Goal: Complete application form: Complete application form

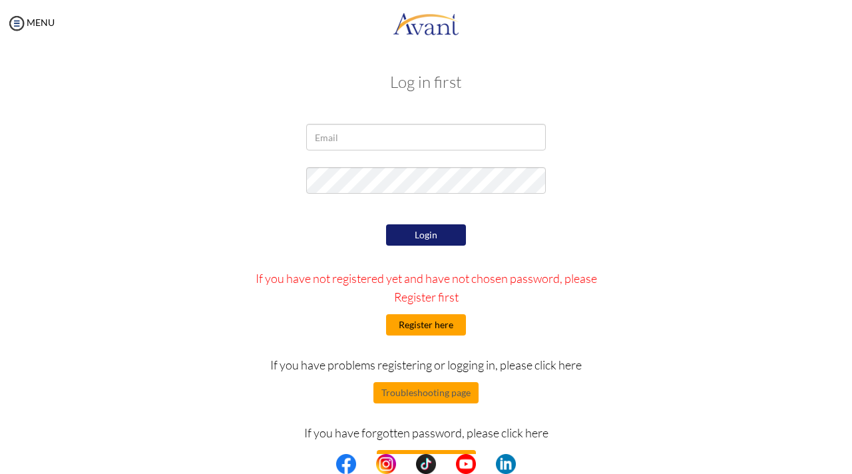
click at [423, 321] on button "Register here" at bounding box center [426, 324] width 80 height 21
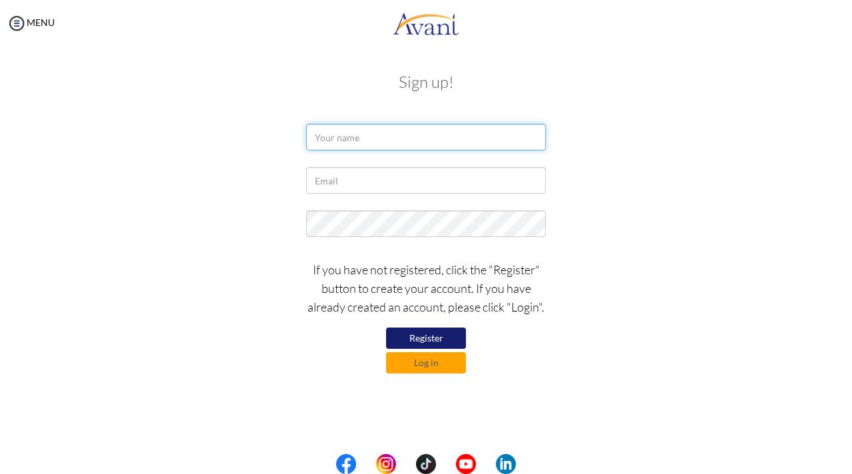
click at [385, 143] on input "text" at bounding box center [426, 137] width 240 height 27
type input "Abdul-Wahid Abubakari"
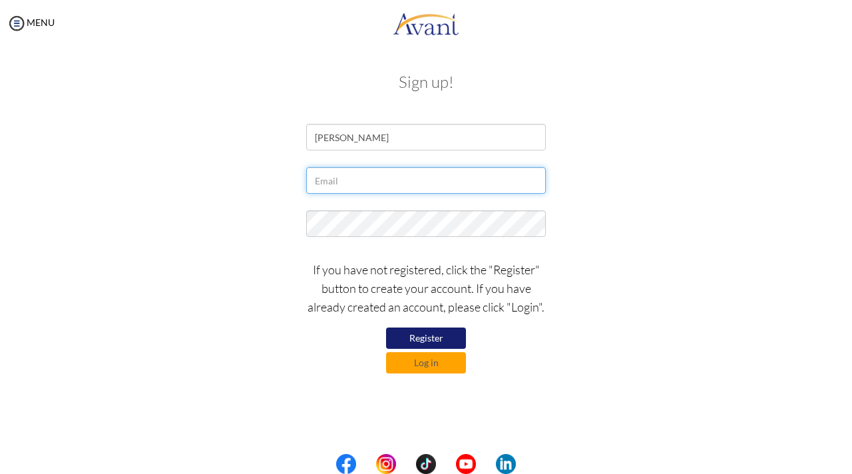
click at [352, 176] on input "text" at bounding box center [426, 180] width 240 height 27
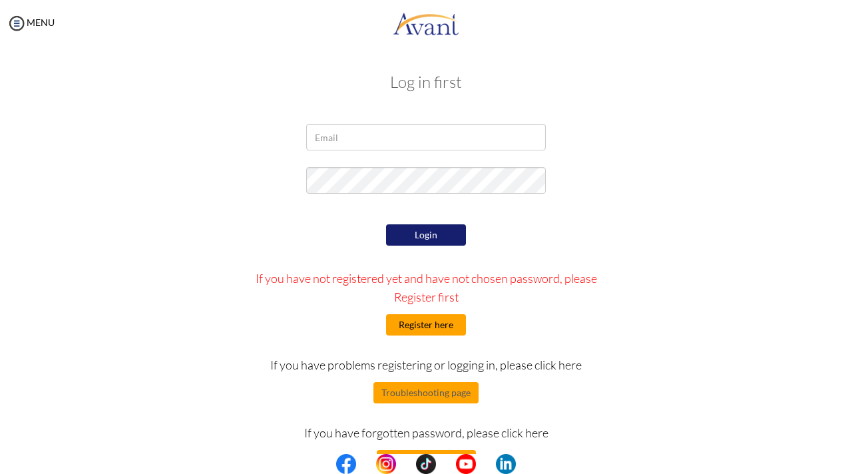
click at [443, 325] on button "Register here" at bounding box center [426, 324] width 80 height 21
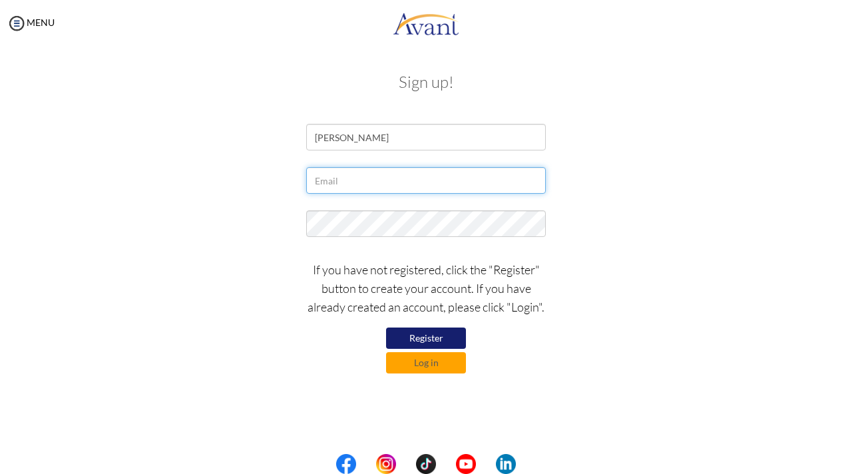
click at [365, 175] on input "text" at bounding box center [426, 180] width 240 height 27
type input "[EMAIL_ADDRESS][DOMAIN_NAME]"
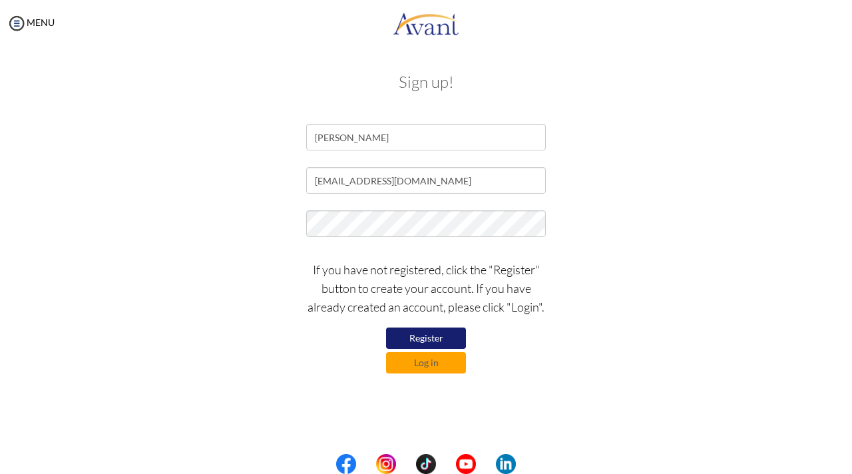
click at [442, 333] on button "Register" at bounding box center [426, 337] width 80 height 21
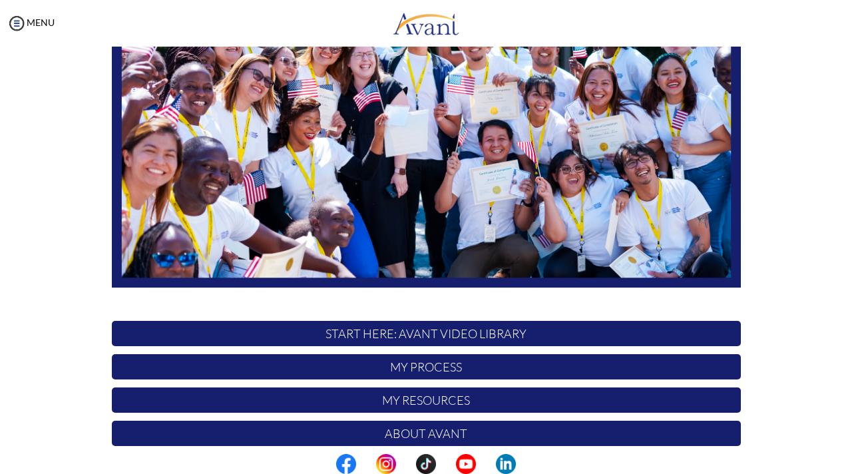
scroll to position [266, 0]
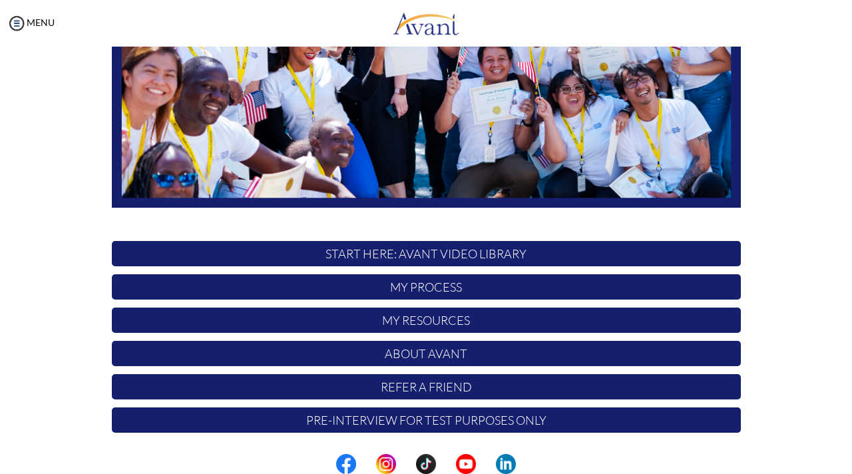
click at [407, 290] on p "My Process" at bounding box center [426, 286] width 629 height 25
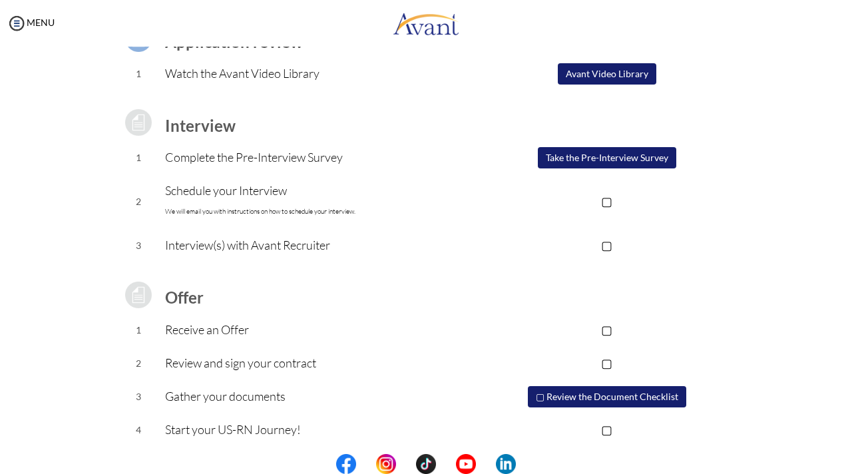
scroll to position [0, 0]
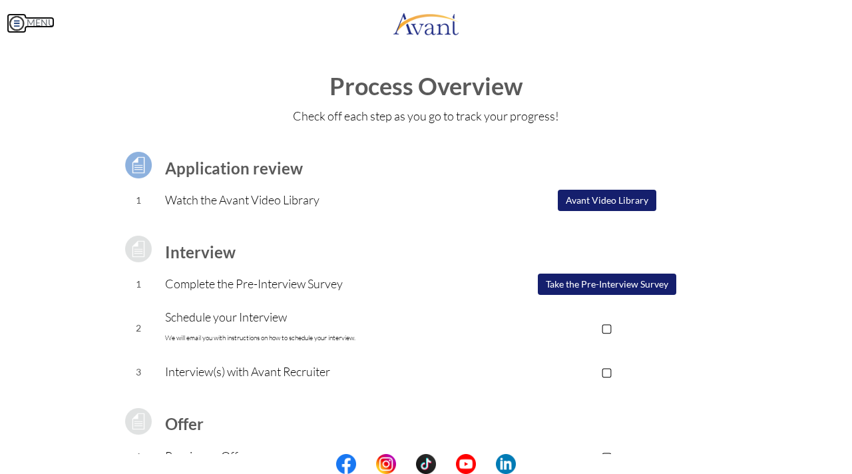
click at [24, 26] on img at bounding box center [17, 23] width 20 height 20
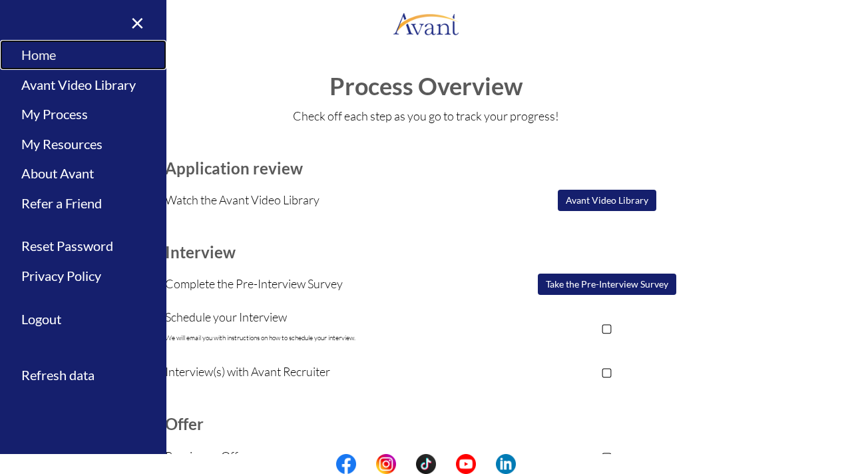
click at [50, 52] on link "Home" at bounding box center [83, 55] width 166 height 30
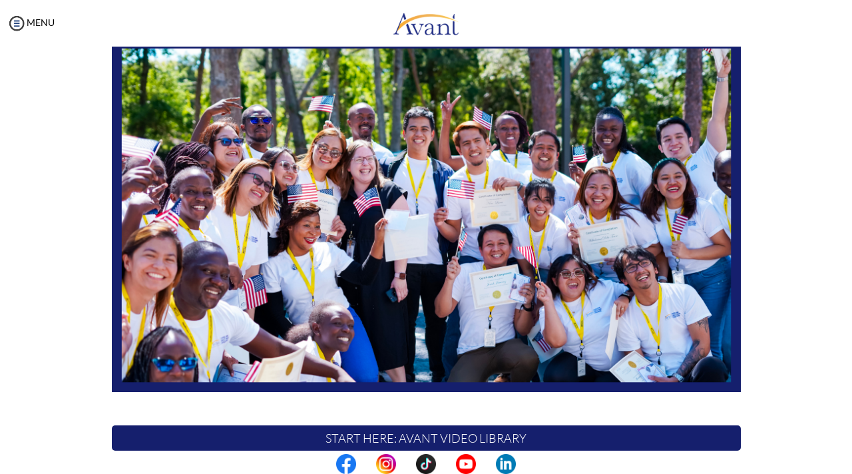
scroll to position [266, 0]
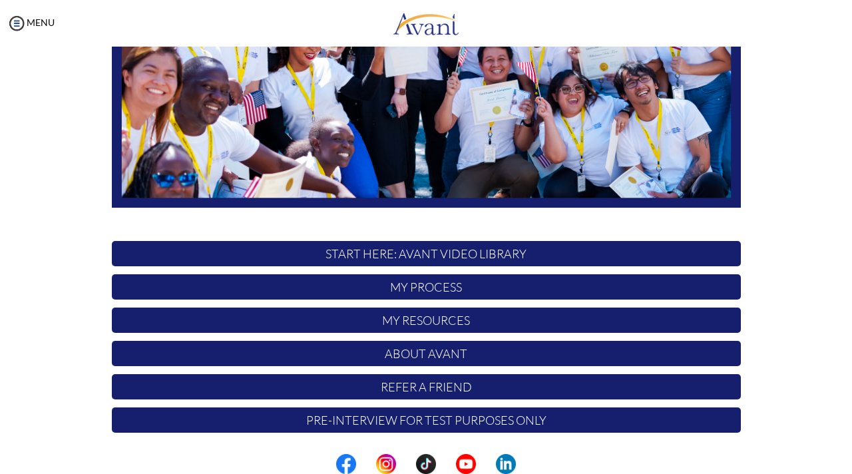
click at [394, 251] on p "START HERE: Avant Video Library" at bounding box center [426, 253] width 629 height 25
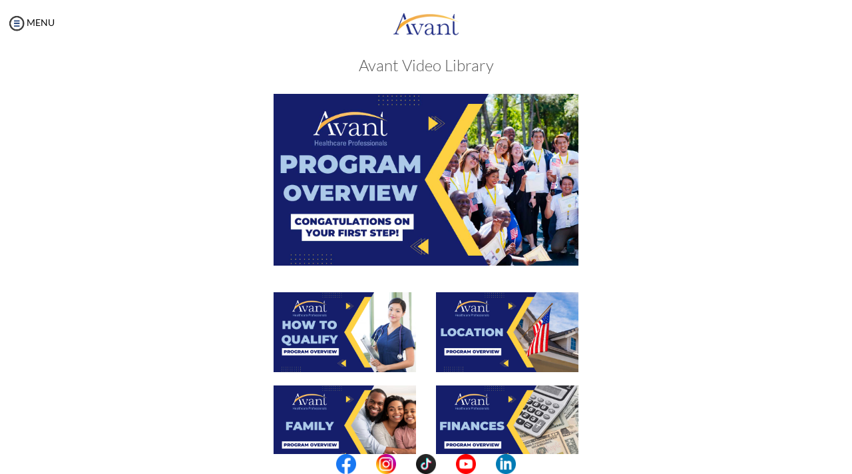
scroll to position [0, 0]
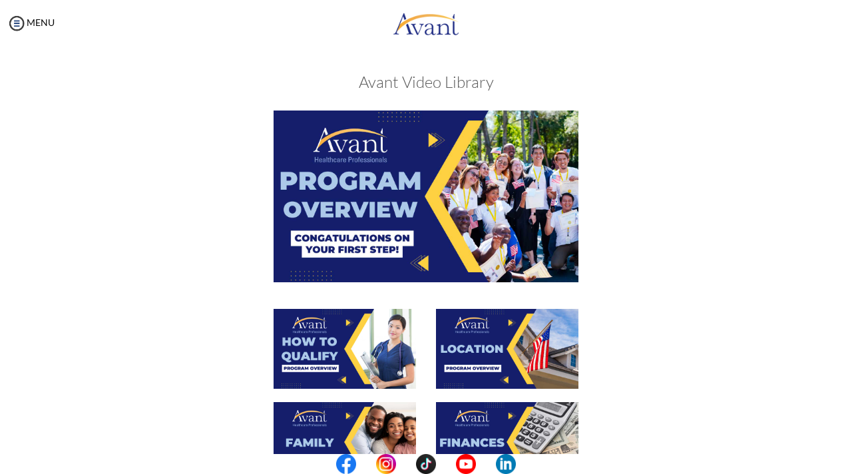
click at [333, 260] on img at bounding box center [426, 195] width 305 height 171
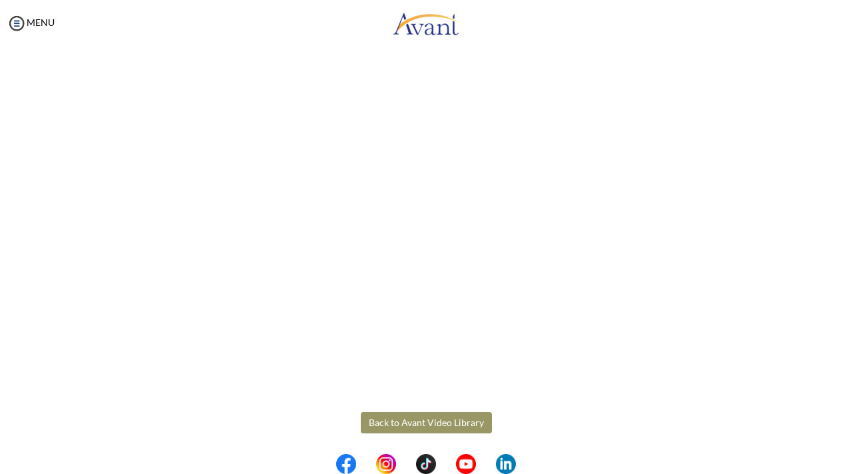
scroll to position [180, 0]
click at [385, 418] on button "Back to Avant Video Library" at bounding box center [426, 419] width 131 height 21
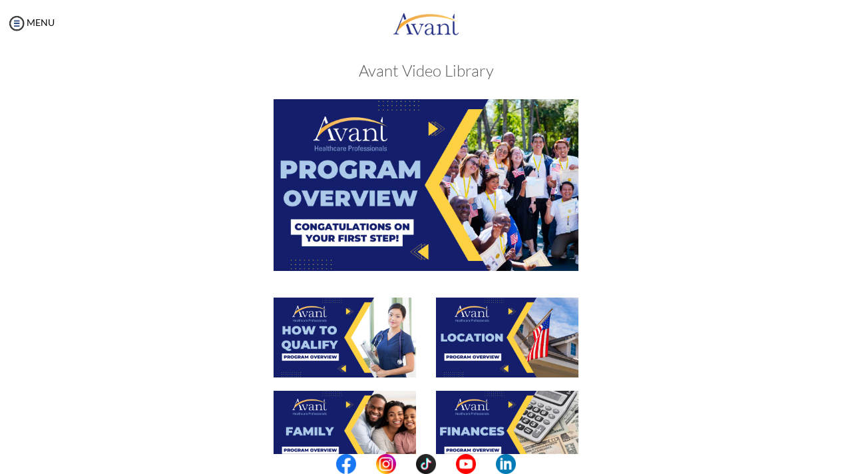
scroll to position [0, 0]
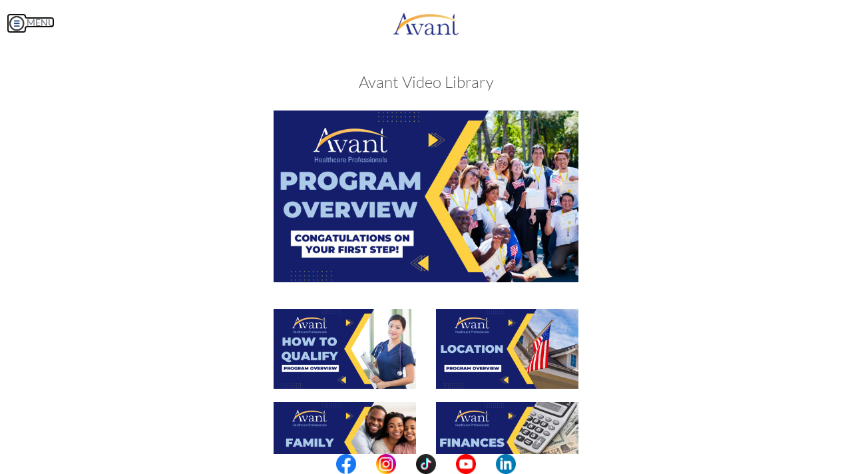
click at [18, 24] on img at bounding box center [17, 23] width 20 height 20
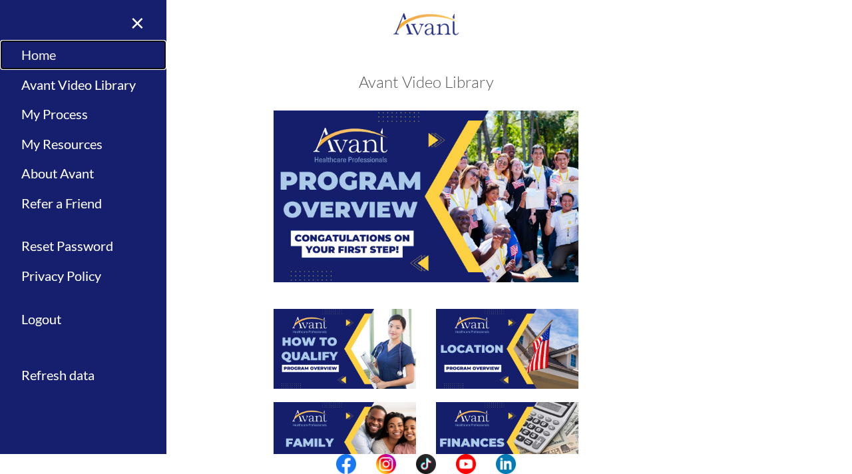
click at [44, 56] on link "Home" at bounding box center [83, 55] width 166 height 30
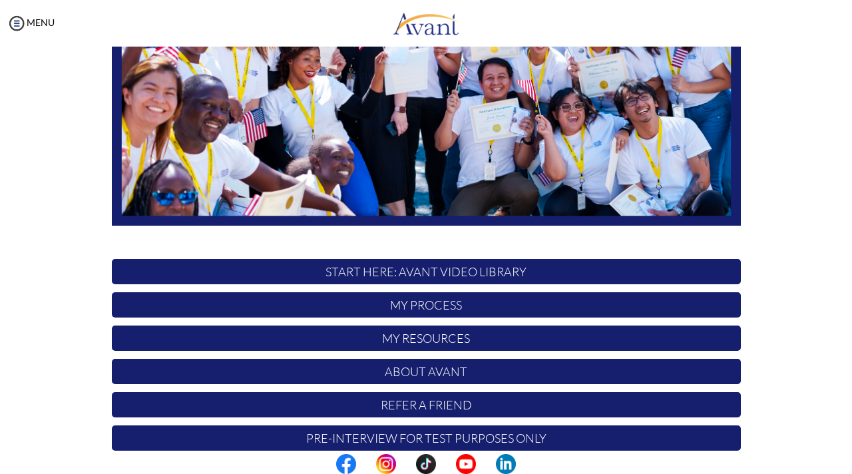
scroll to position [266, 0]
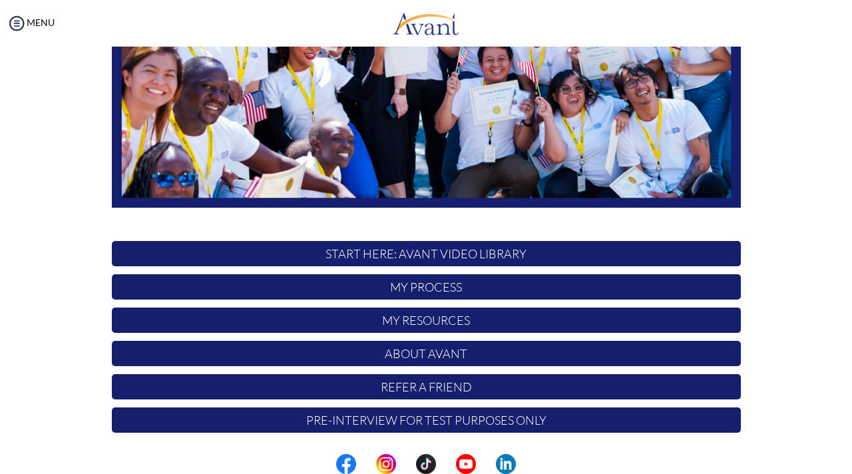
click at [518, 419] on p "Pre-Interview for test purposes only" at bounding box center [426, 419] width 629 height 25
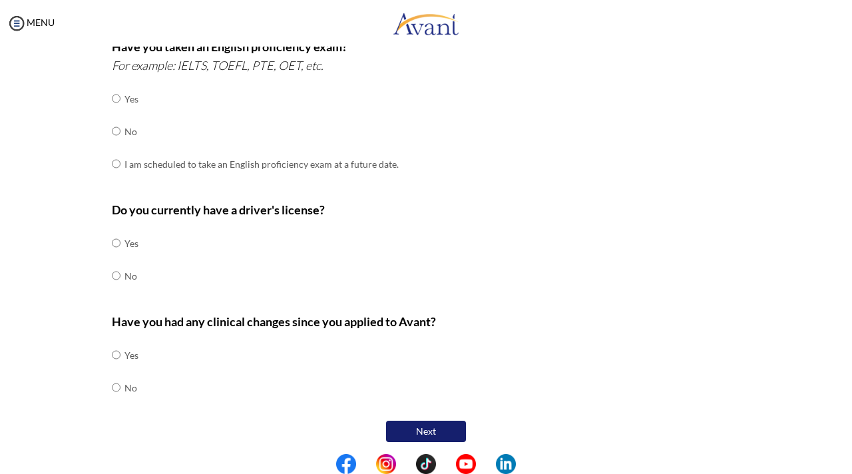
scroll to position [0, 0]
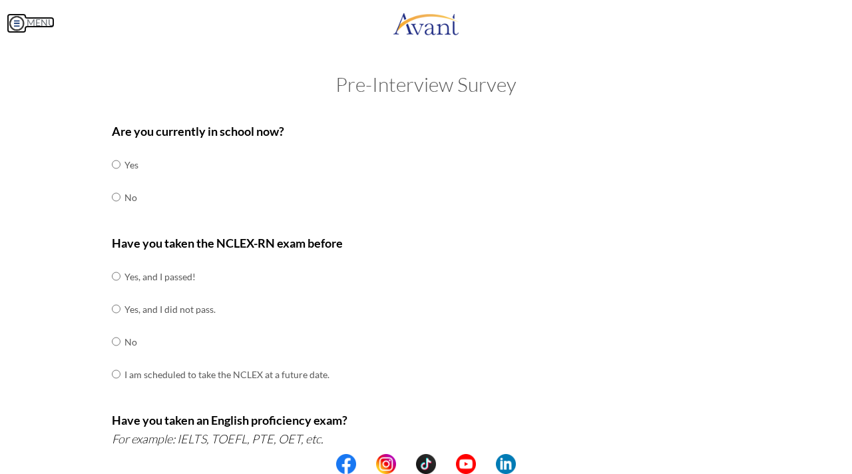
click at [24, 26] on img at bounding box center [17, 23] width 20 height 20
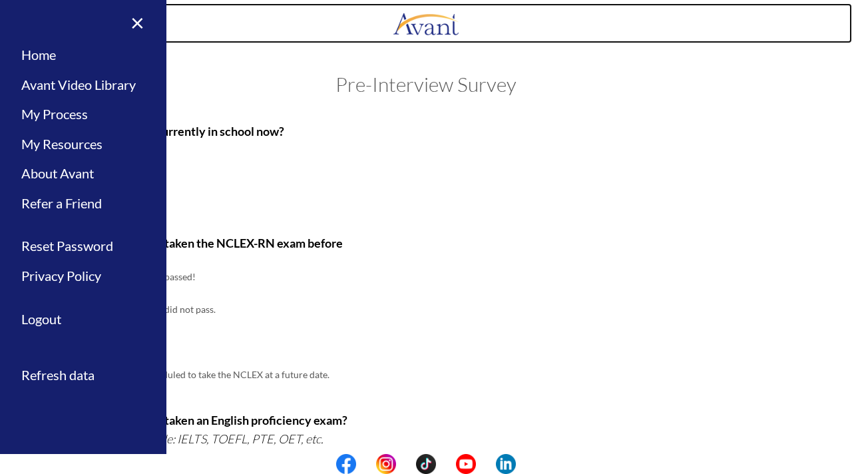
click at [252, 41] on link at bounding box center [426, 23] width 852 height 40
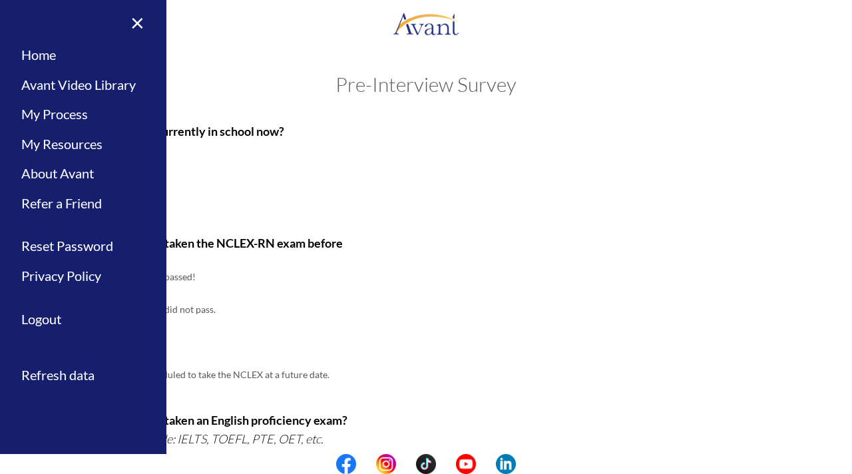
click at [241, 44] on div "MENU" at bounding box center [426, 25] width 852 height 51
click at [142, 23] on link "×" at bounding box center [129, 22] width 41 height 45
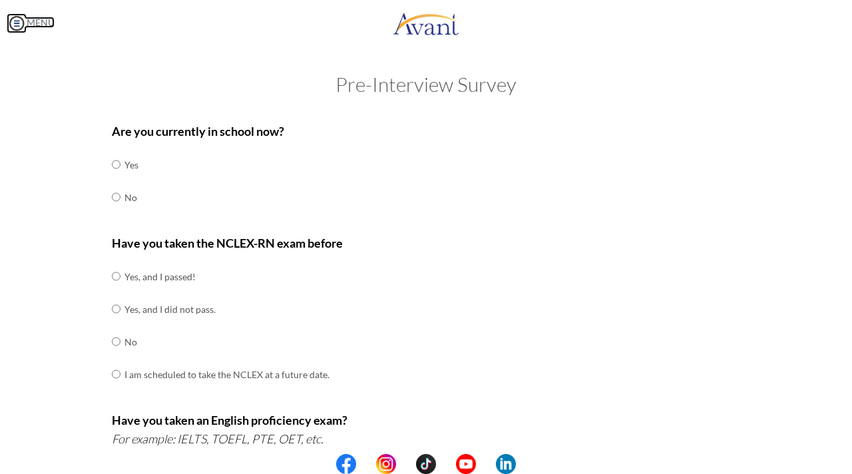
click at [12, 21] on img at bounding box center [17, 23] width 20 height 20
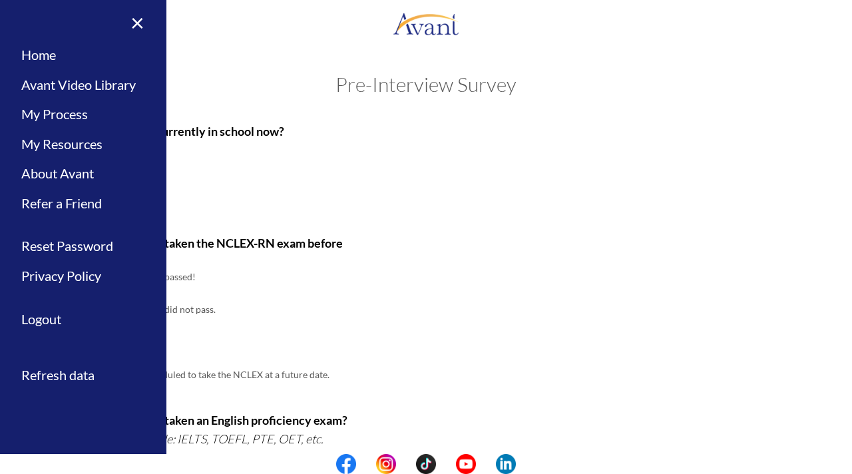
click at [386, 243] on p "Have you taken the NCLEX-RN exam before" at bounding box center [426, 243] width 629 height 19
click at [397, 182] on div "Are you currently in school now? Yes No" at bounding box center [426, 174] width 629 height 105
click at [55, 56] on link "Home" at bounding box center [83, 55] width 166 height 30
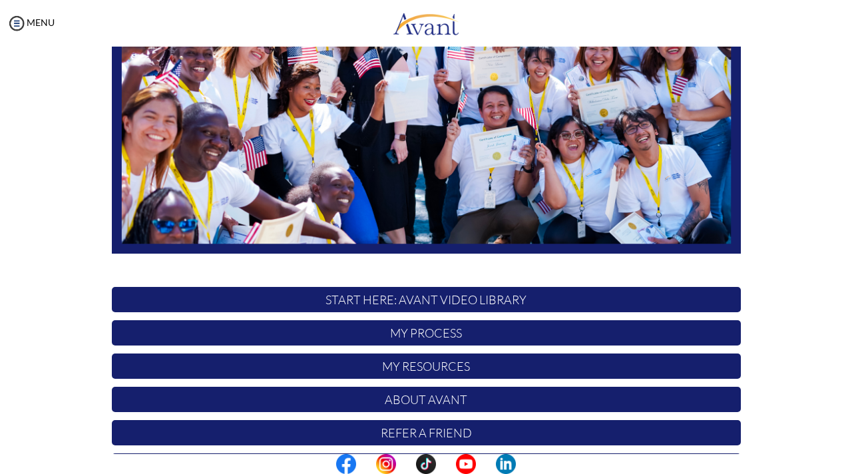
scroll to position [266, 0]
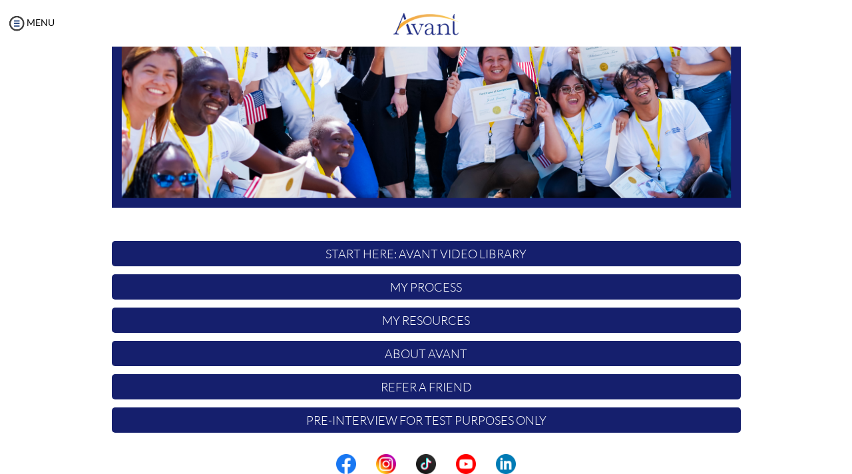
click at [405, 255] on p "START HERE: Avant Video Library" at bounding box center [426, 253] width 629 height 25
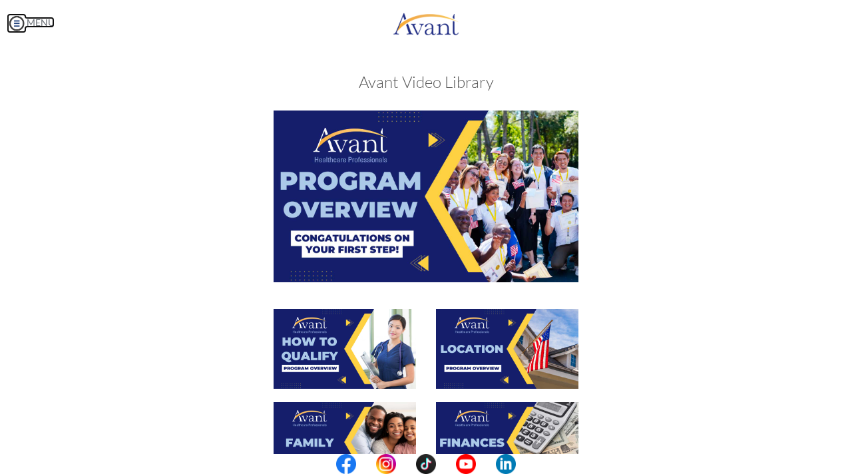
click at [18, 19] on img at bounding box center [17, 23] width 20 height 20
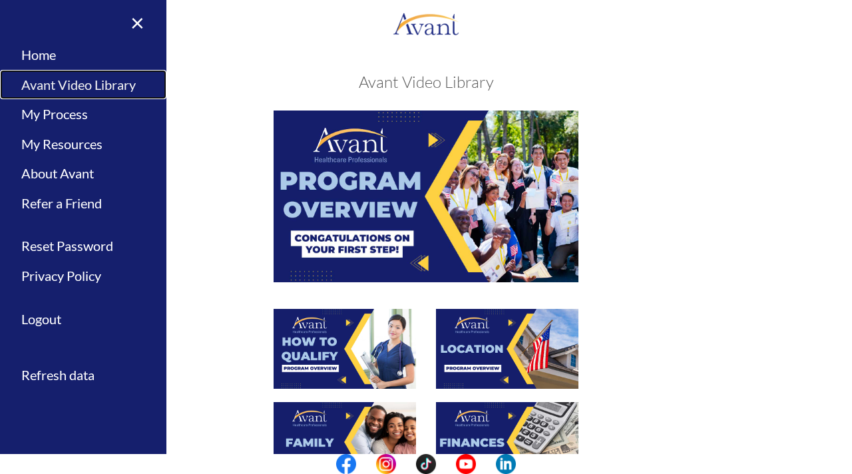
click at [63, 89] on link "Avant Video Library" at bounding box center [83, 85] width 166 height 30
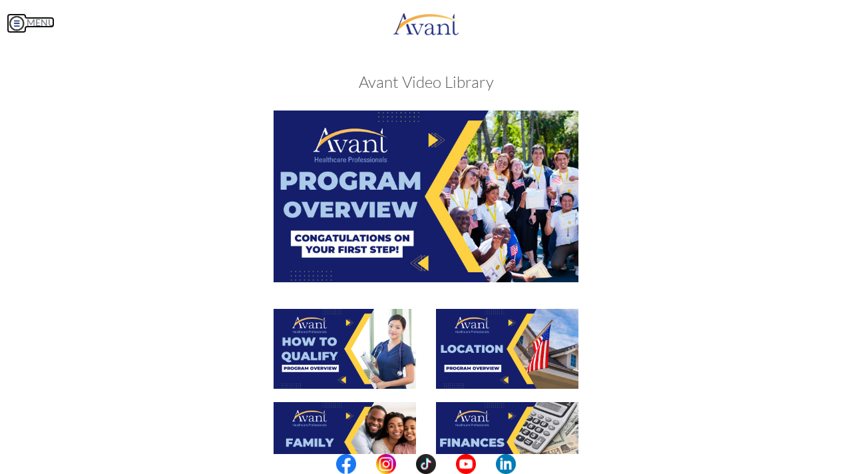
click at [20, 24] on img at bounding box center [17, 23] width 20 height 20
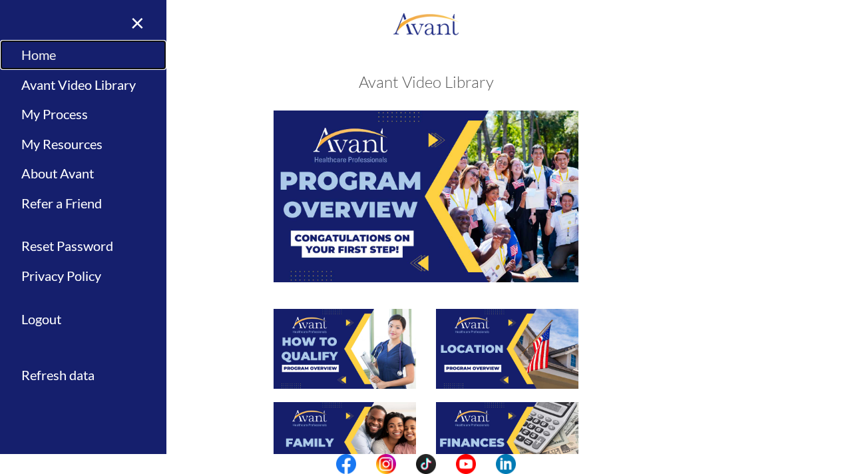
click at [27, 57] on link "Home" at bounding box center [83, 55] width 166 height 30
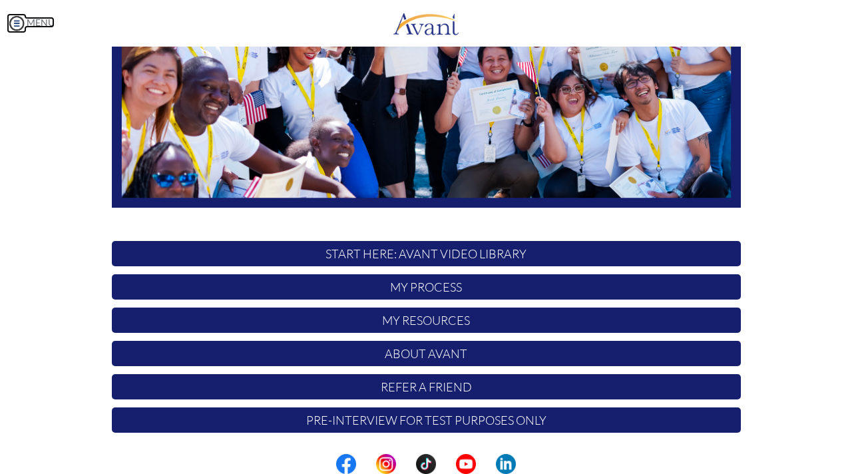
click at [12, 16] on img at bounding box center [17, 23] width 20 height 20
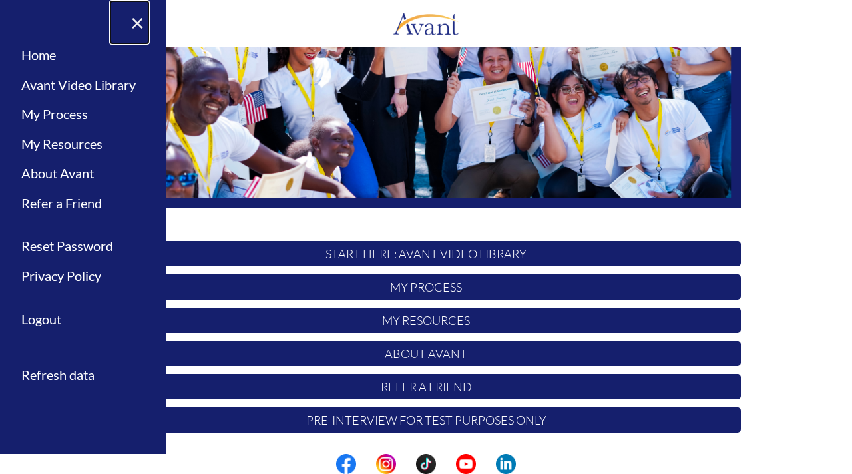
click at [139, 26] on link "×" at bounding box center [129, 22] width 41 height 45
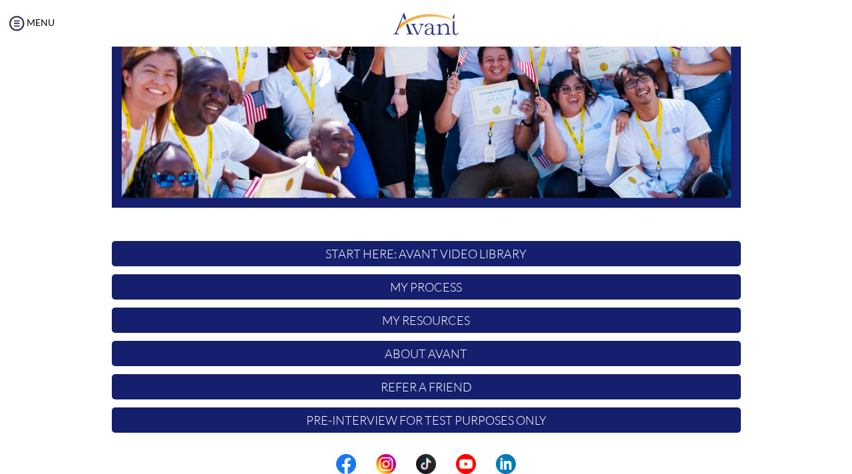
click at [419, 260] on p "START HERE: Avant Video Library" at bounding box center [426, 253] width 629 height 25
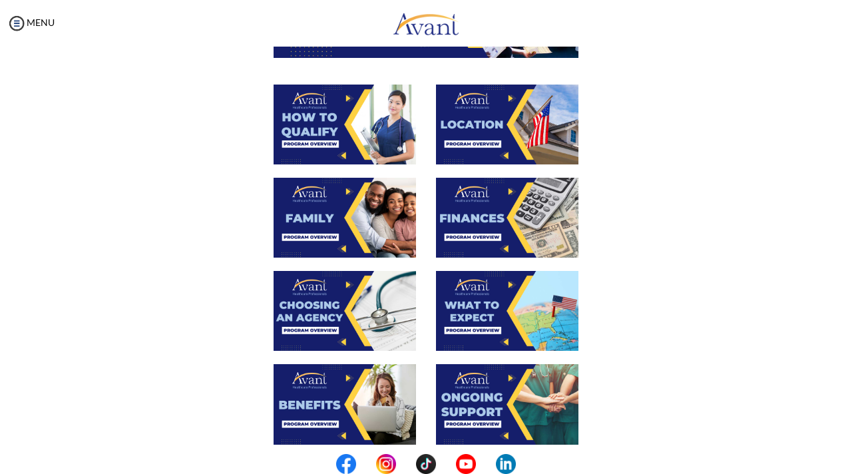
scroll to position [0, 0]
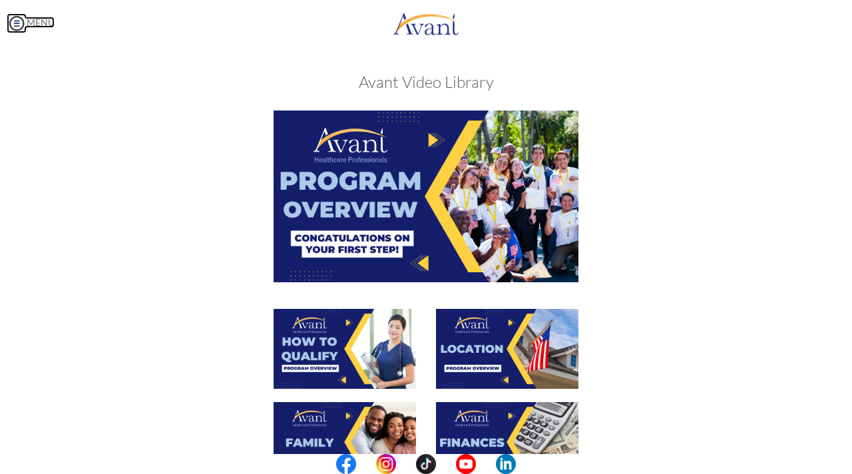
click at [15, 26] on img at bounding box center [17, 23] width 20 height 20
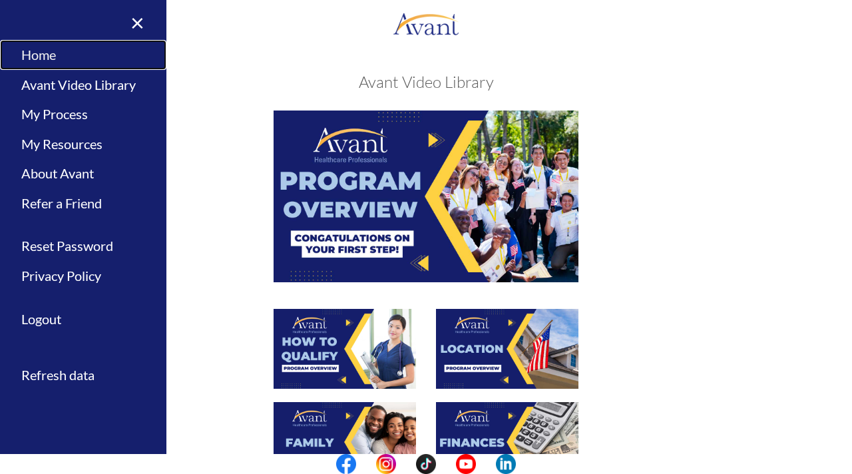
click at [41, 55] on link "Home" at bounding box center [83, 55] width 166 height 30
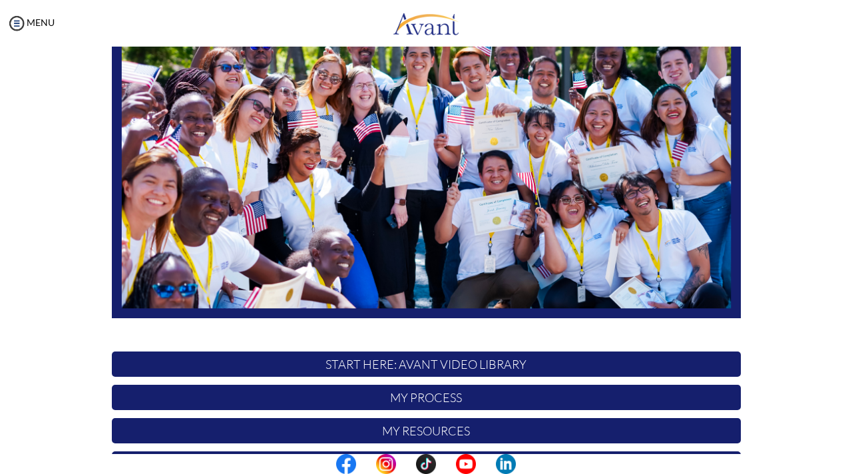
scroll to position [266, 0]
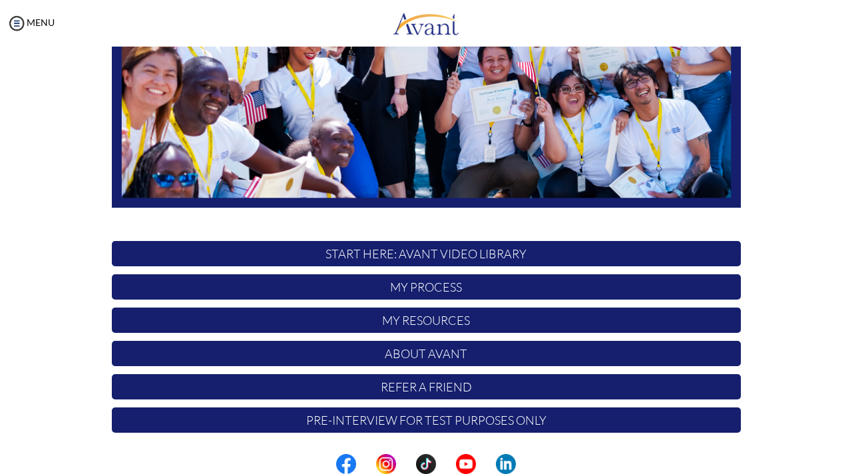
click at [411, 288] on p "My Process" at bounding box center [426, 286] width 629 height 25
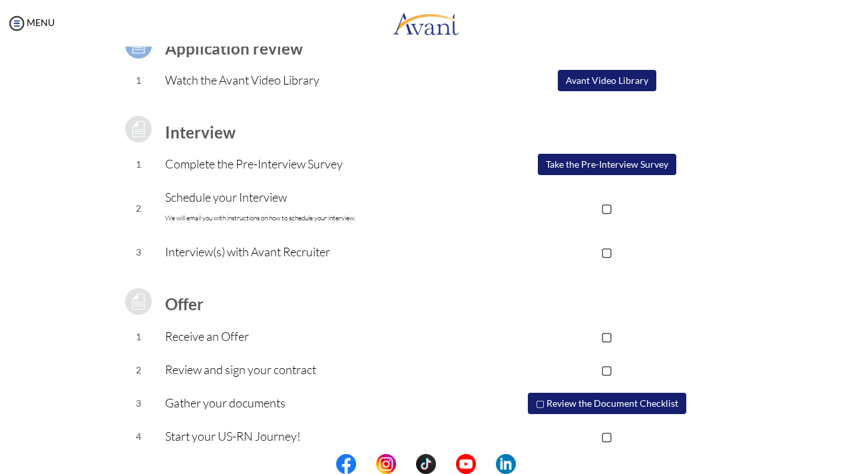
scroll to position [132, 0]
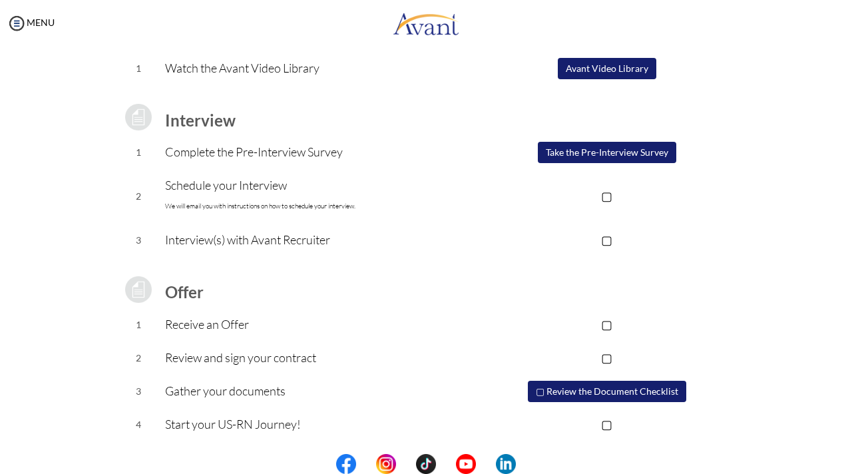
click at [600, 67] on button "Avant Video Library" at bounding box center [607, 68] width 99 height 21
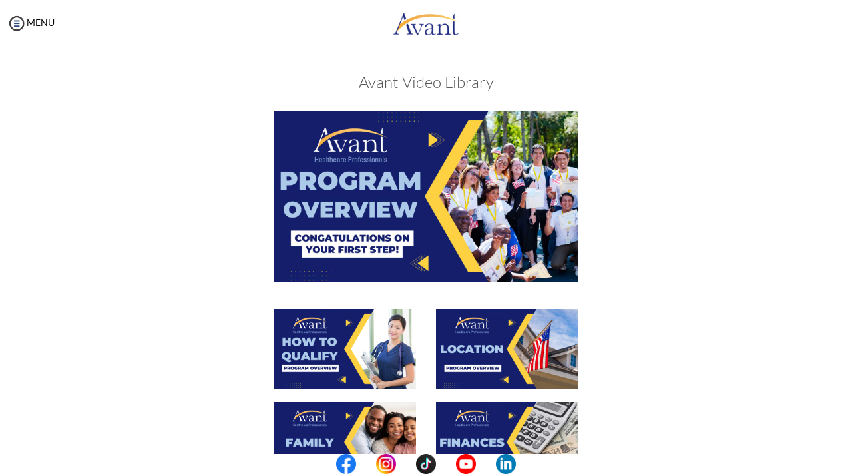
click at [421, 258] on img at bounding box center [426, 195] width 305 height 171
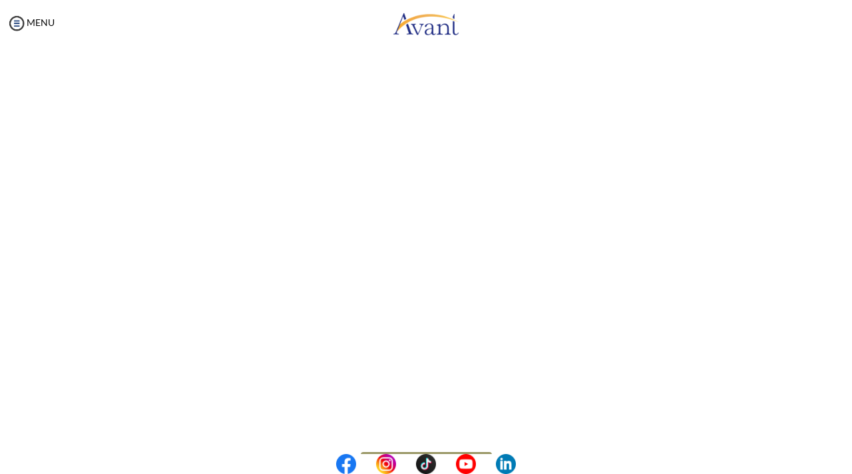
scroll to position [180, 0]
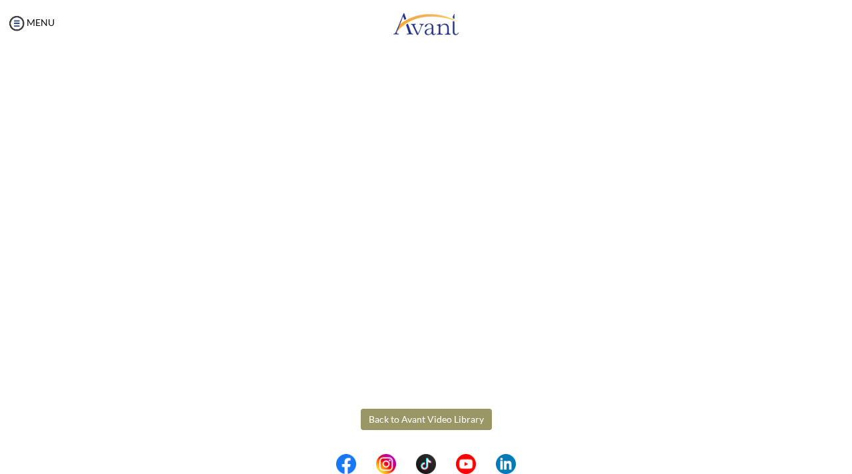
click at [393, 416] on body "Maintenance break. Please come back in 2 hours. MENU My Status What is the next…" at bounding box center [426, 237] width 852 height 474
click at [391, 421] on button "Back to Avant Video Library" at bounding box center [426, 419] width 131 height 21
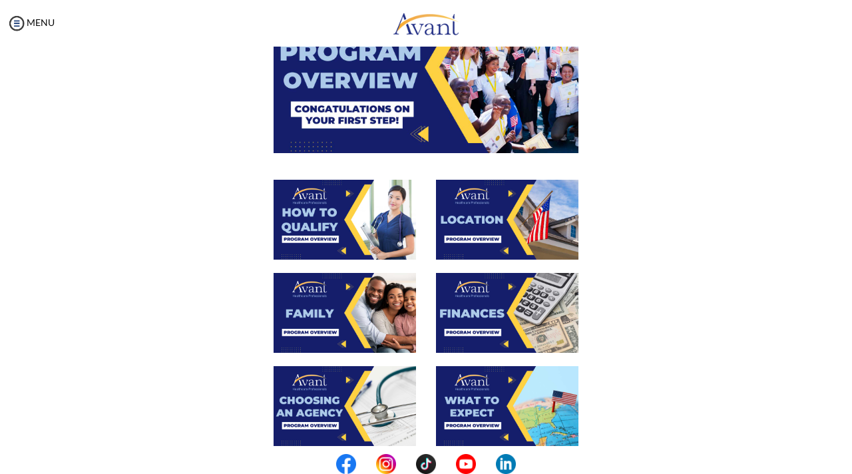
scroll to position [130, 0]
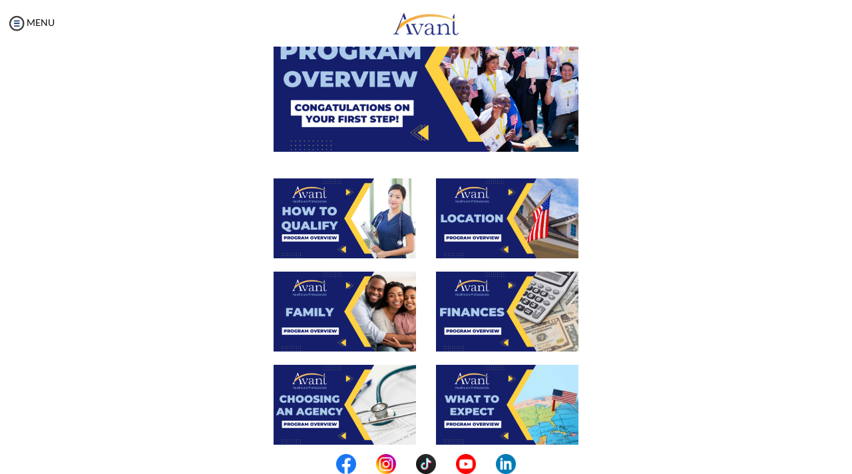
click at [373, 243] on img at bounding box center [345, 218] width 142 height 80
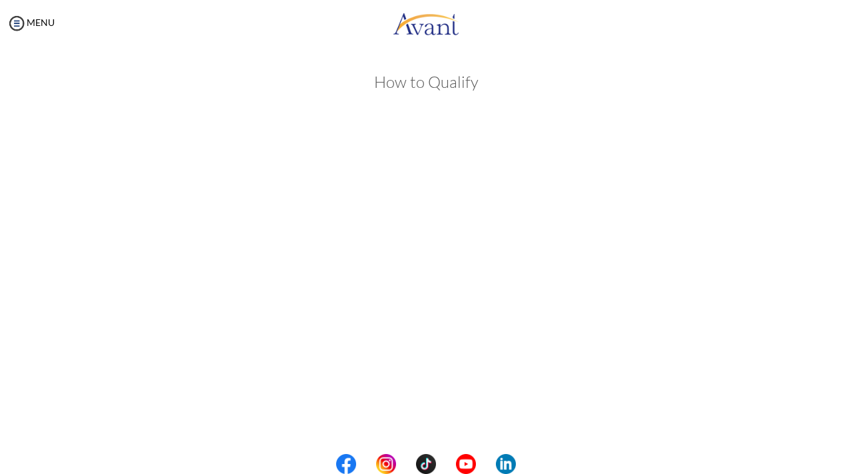
scroll to position [180, 0]
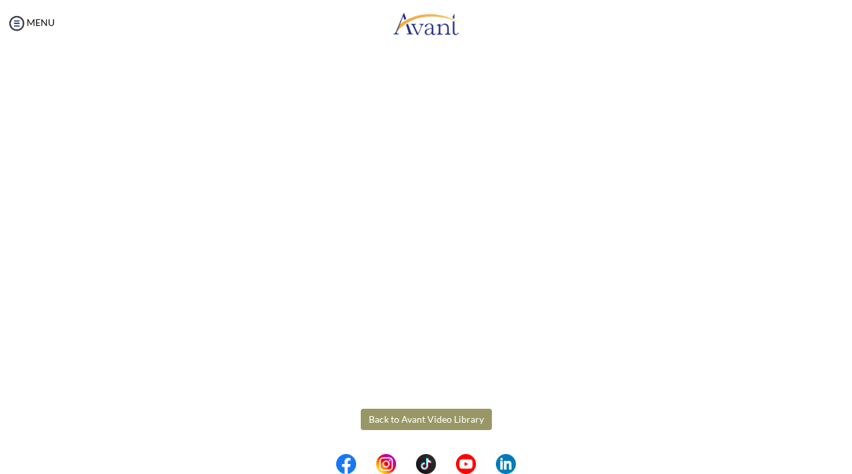
click at [422, 419] on body "Maintenance break. Please come back in 2 hours. MENU My Status What is the next…" at bounding box center [426, 237] width 852 height 474
click at [427, 413] on button "Back to Avant Video Library" at bounding box center [426, 419] width 131 height 21
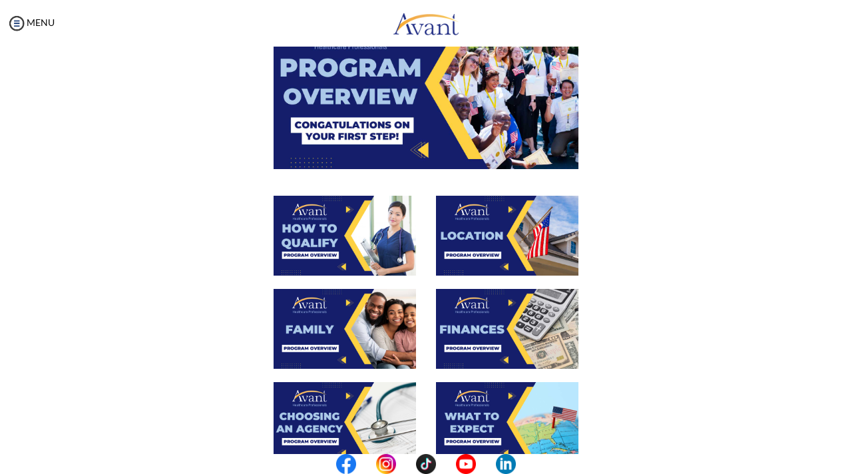
scroll to position [112, 0]
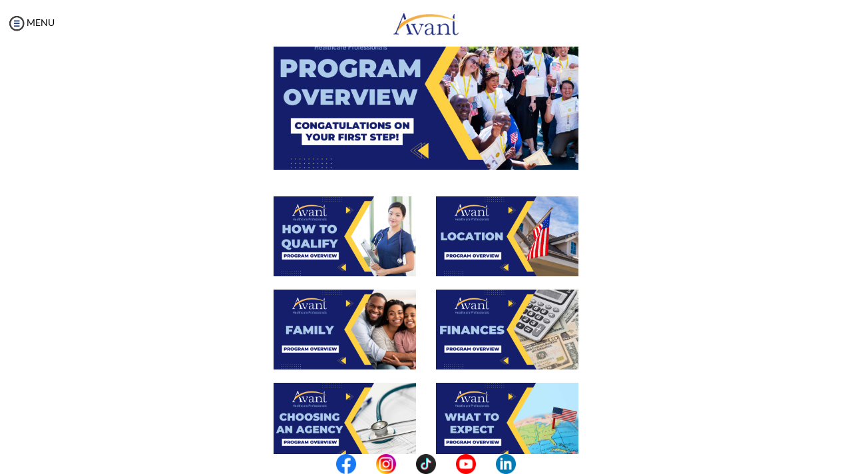
click at [476, 252] on img at bounding box center [507, 236] width 142 height 80
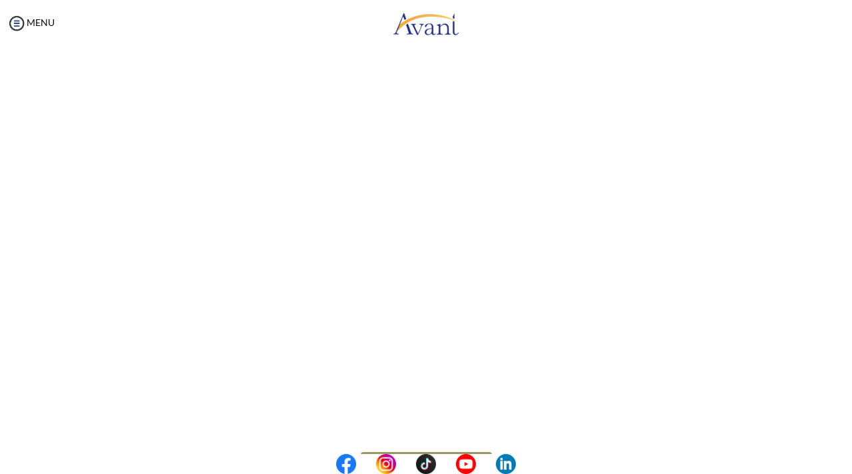
scroll to position [180, 0]
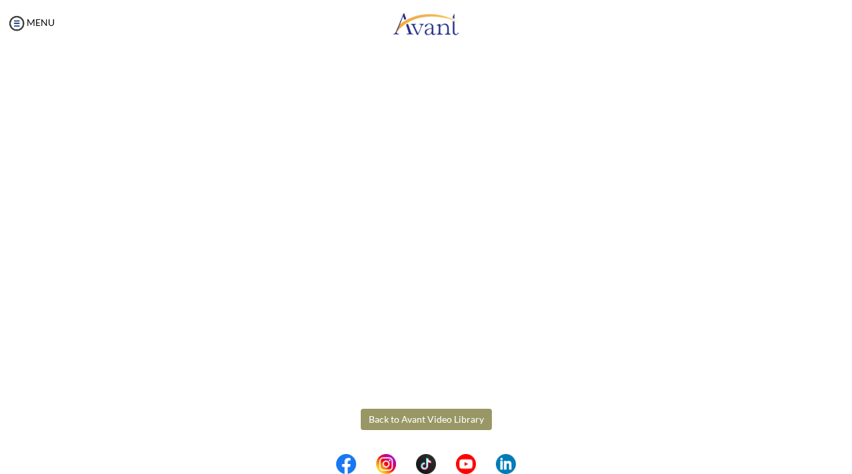
click at [477, 415] on body "Maintenance break. Please come back in 2 hours. MENU My Status What is the next…" at bounding box center [426, 237] width 852 height 474
click at [404, 416] on button "Back to Avant Video Library" at bounding box center [426, 419] width 131 height 21
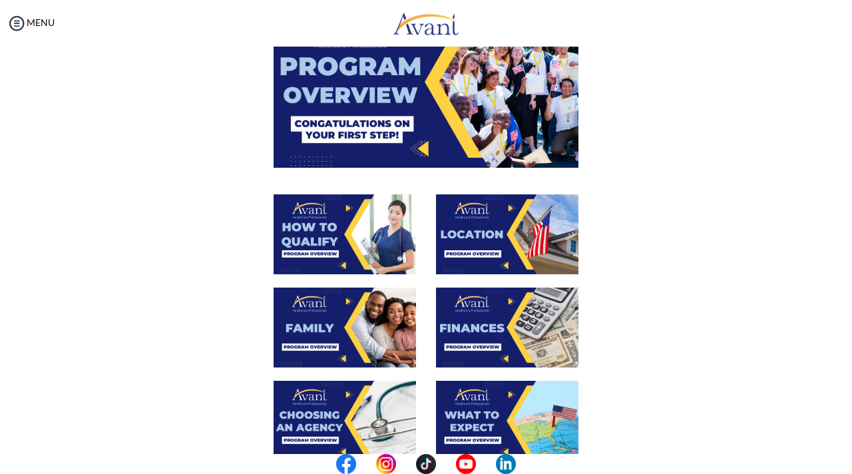
scroll to position [115, 0]
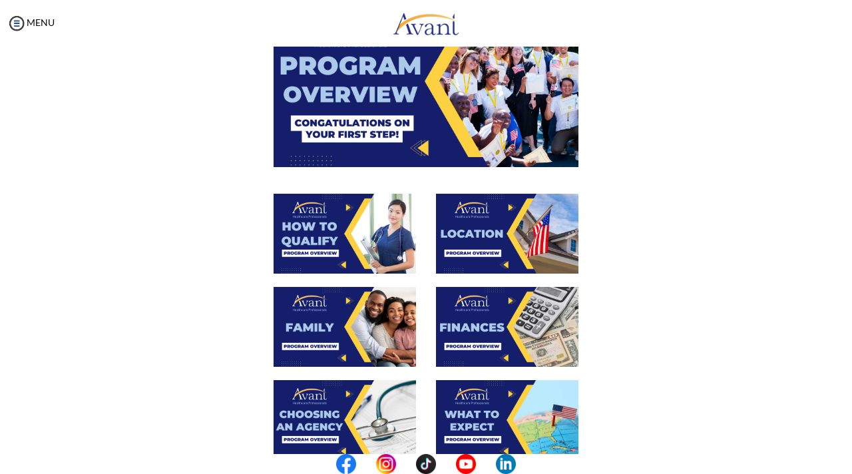
click at [332, 331] on img at bounding box center [345, 327] width 142 height 80
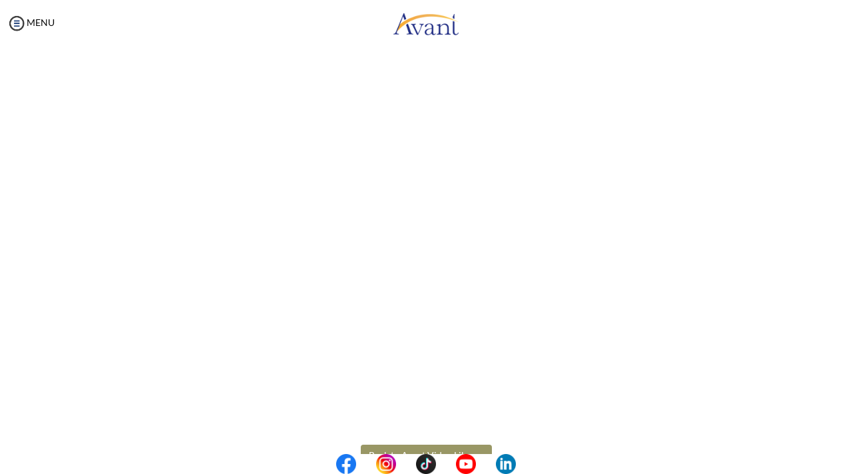
scroll to position [323, 0]
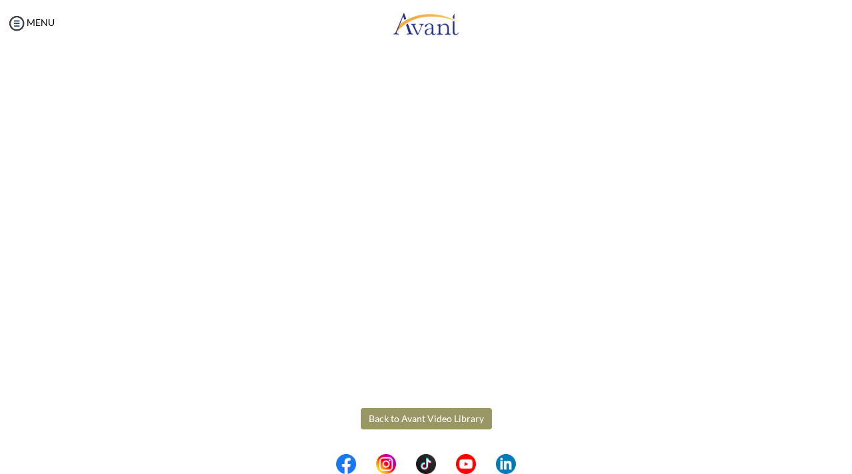
click at [431, 419] on body "Maintenance break. Please come back in 2 hours. MENU My Status What is the next…" at bounding box center [426, 237] width 852 height 474
click at [457, 416] on button "Back to Avant Video Library" at bounding box center [426, 418] width 131 height 21
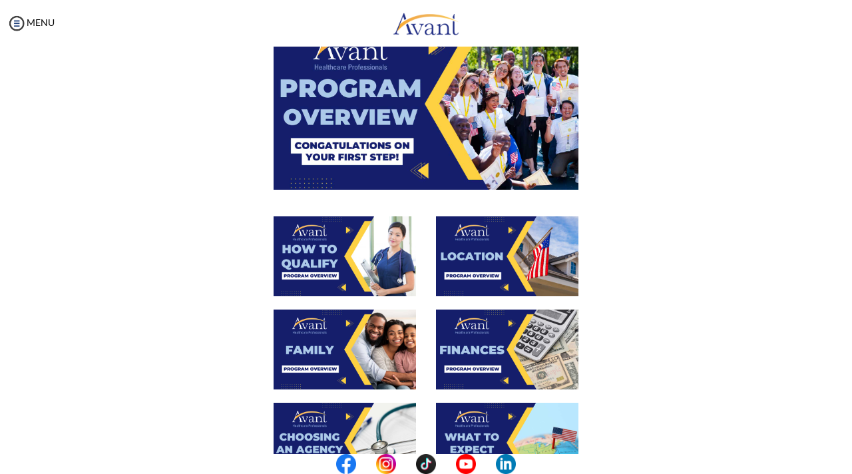
scroll to position [105, 0]
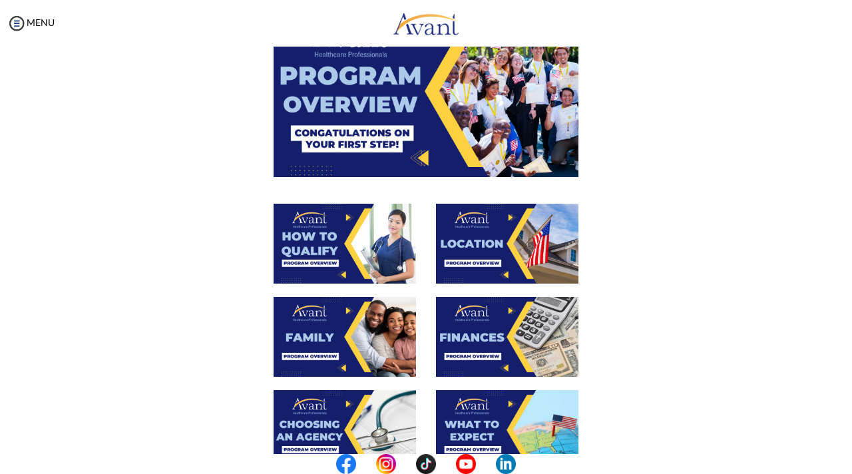
click at [481, 356] on img at bounding box center [507, 337] width 142 height 80
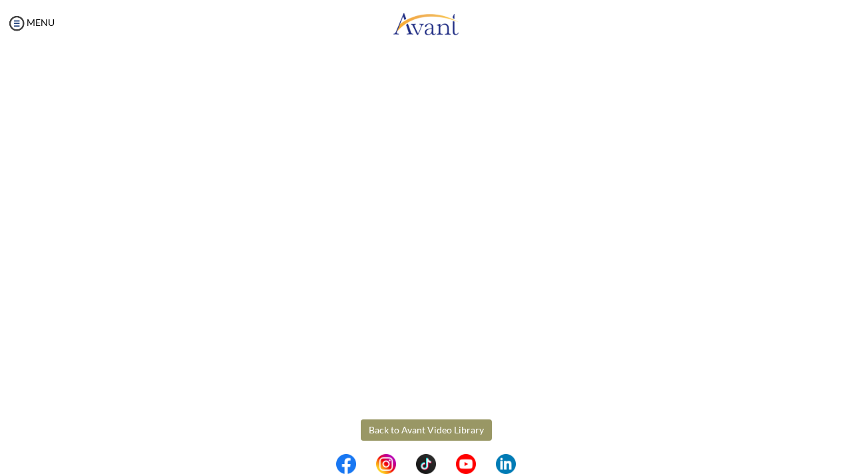
scroll to position [180, 0]
click at [474, 421] on body "Maintenance break. Please come back in 2 hours. MENU My Status What is the next…" at bounding box center [426, 237] width 852 height 474
click at [379, 409] on button "Back to Avant Video Library" at bounding box center [426, 419] width 131 height 21
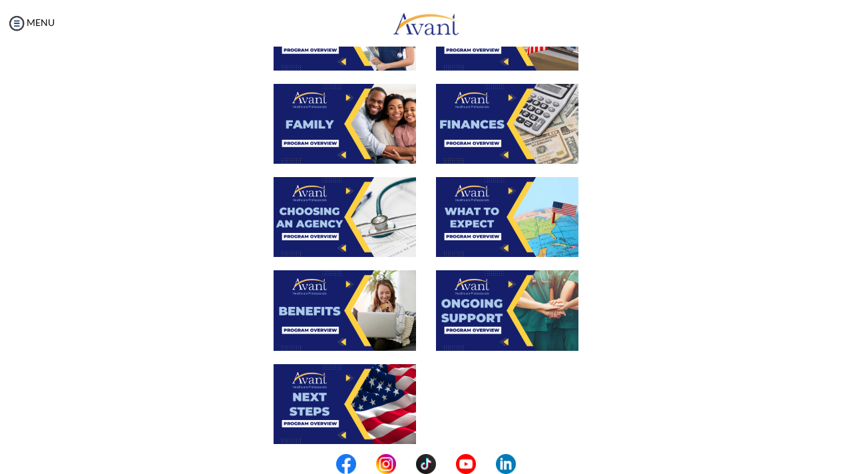
scroll to position [328, 0]
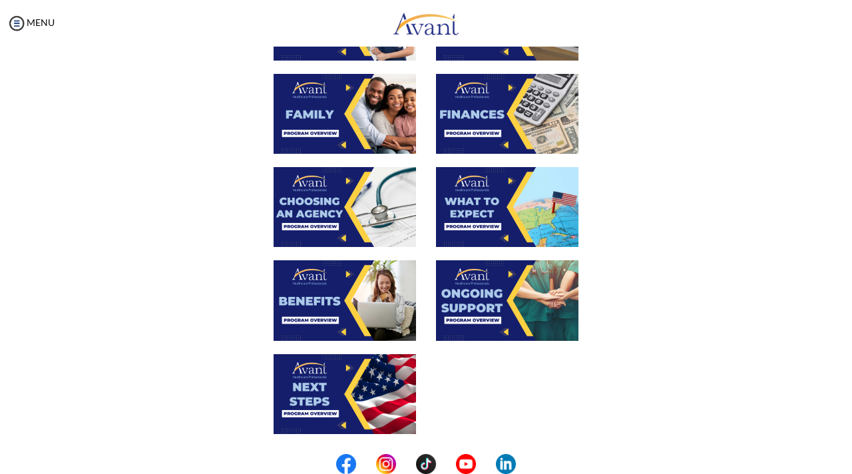
click at [314, 208] on img at bounding box center [345, 207] width 142 height 80
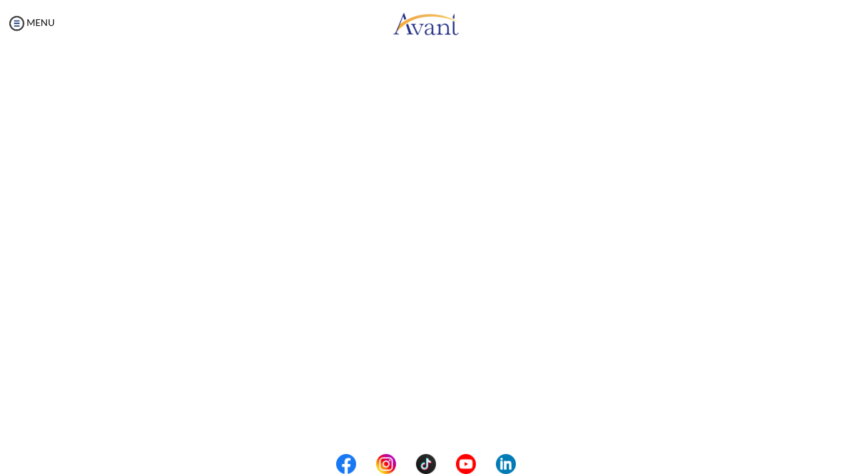
scroll to position [323, 0]
click at [392, 411] on body "Maintenance break. Please come back in 2 hours. MENU My Status What is the next…" at bounding box center [426, 237] width 852 height 474
click at [427, 425] on button "Back to Avant Video Library" at bounding box center [426, 418] width 131 height 21
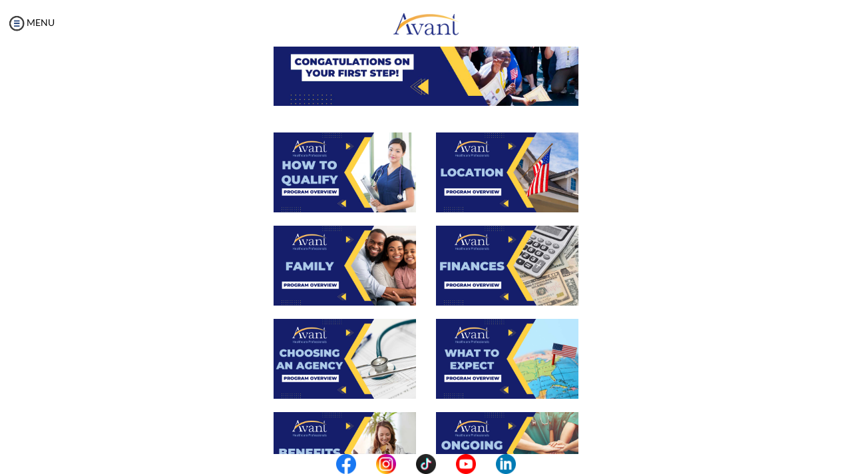
scroll to position [177, 0]
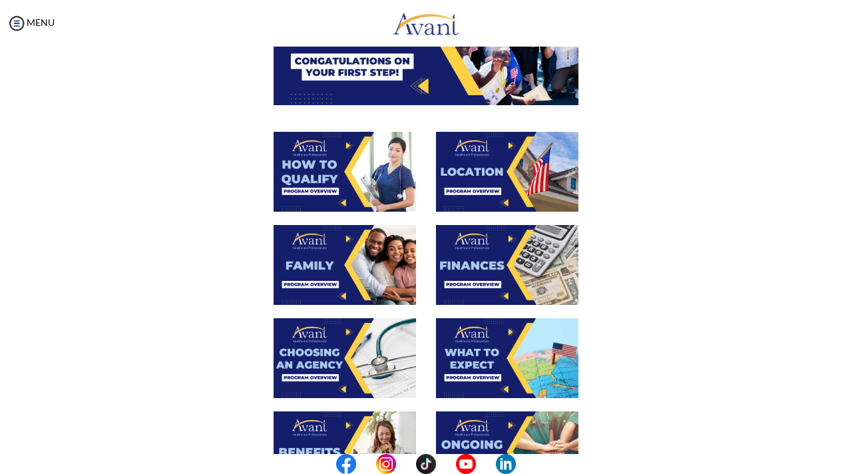
click at [477, 361] on img at bounding box center [507, 358] width 142 height 80
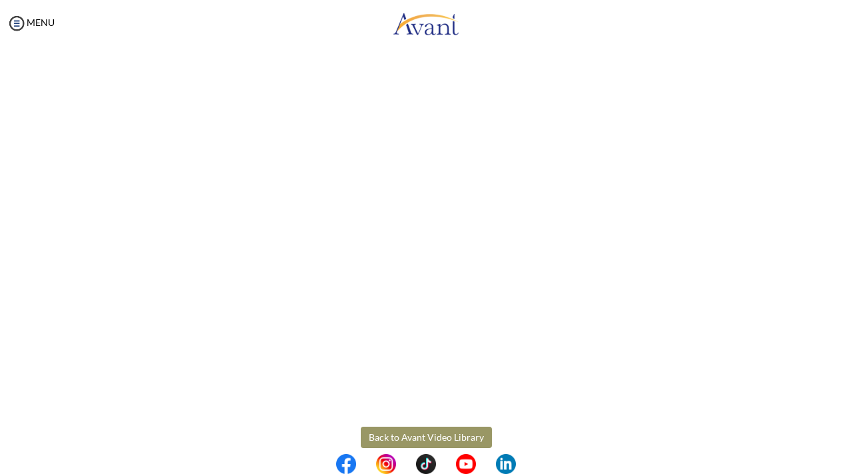
scroll to position [323, 0]
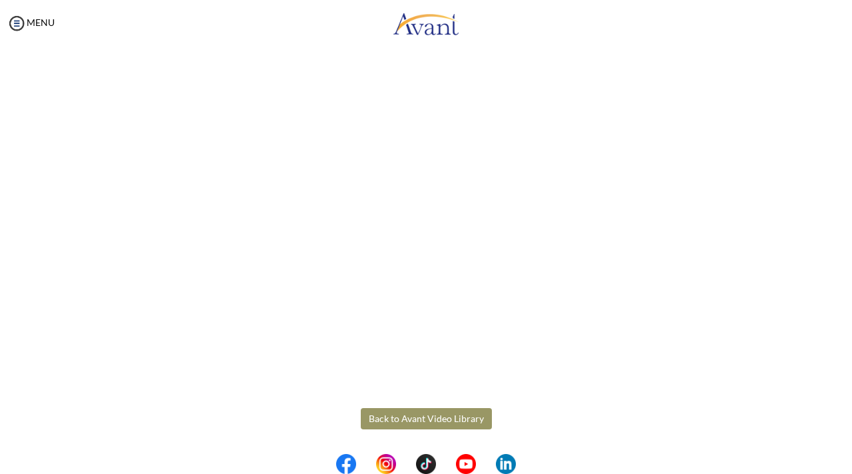
click at [464, 421] on body "Maintenance break. Please come back in 2 hours. MENU My Status What is the next…" at bounding box center [426, 237] width 852 height 474
click at [445, 425] on button "Back to Avant Video Library" at bounding box center [426, 418] width 131 height 21
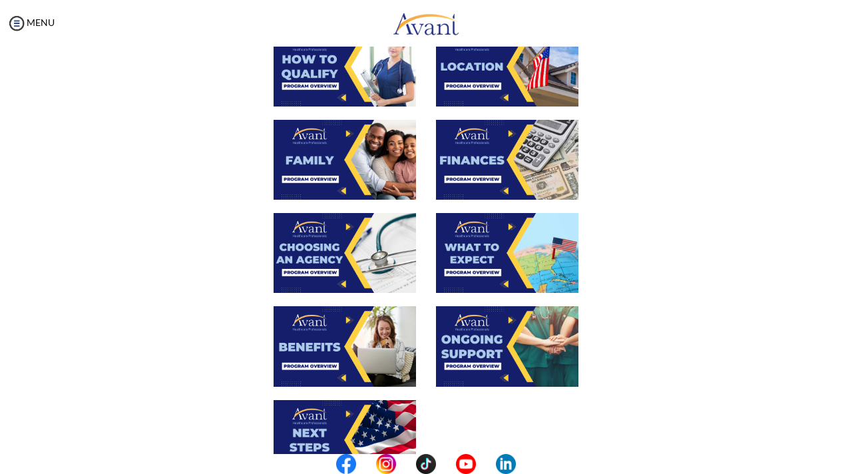
scroll to position [293, 0]
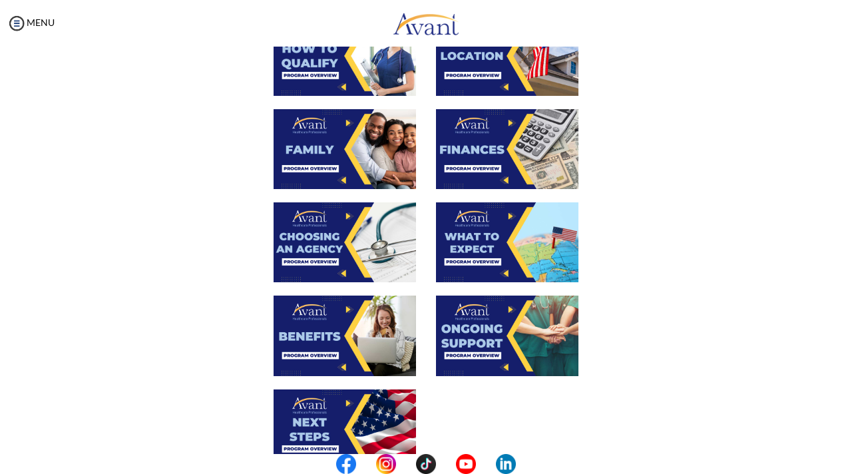
click at [357, 347] on img at bounding box center [345, 336] width 142 height 80
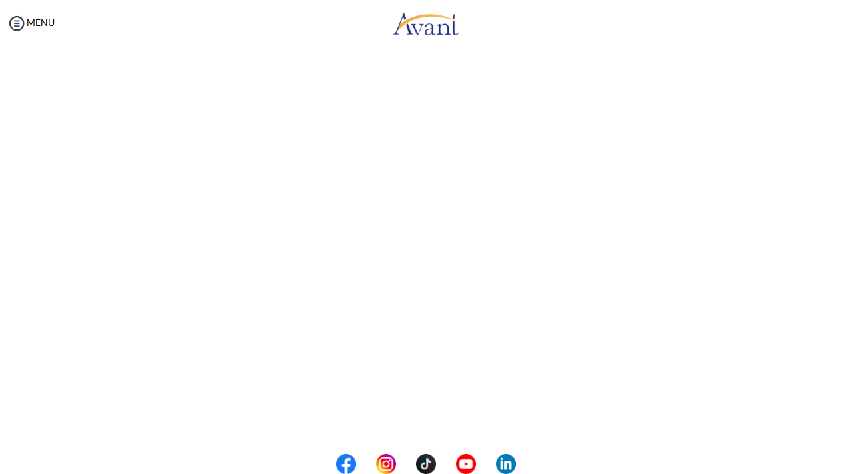
scroll to position [323, 0]
click at [465, 419] on body "Maintenance break. Please come back in 2 hours. MENU My Status What is the next…" at bounding box center [426, 237] width 852 height 474
click at [465, 419] on button "Back to Avant Video Library" at bounding box center [426, 418] width 131 height 21
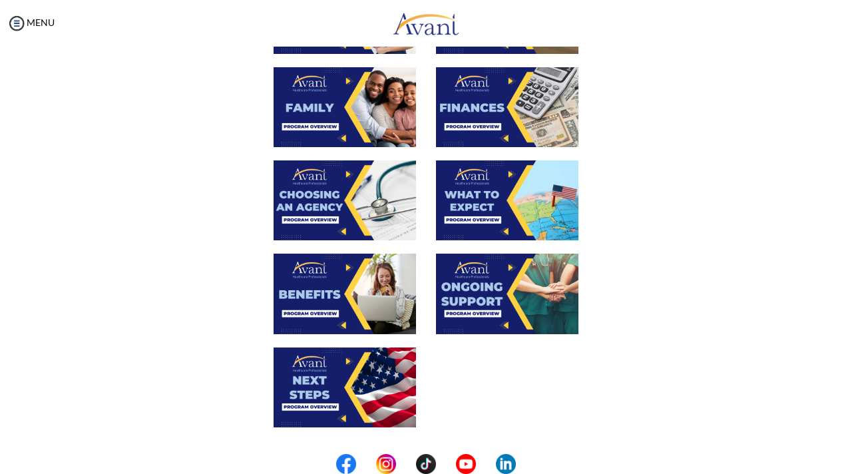
scroll to position [339, 0]
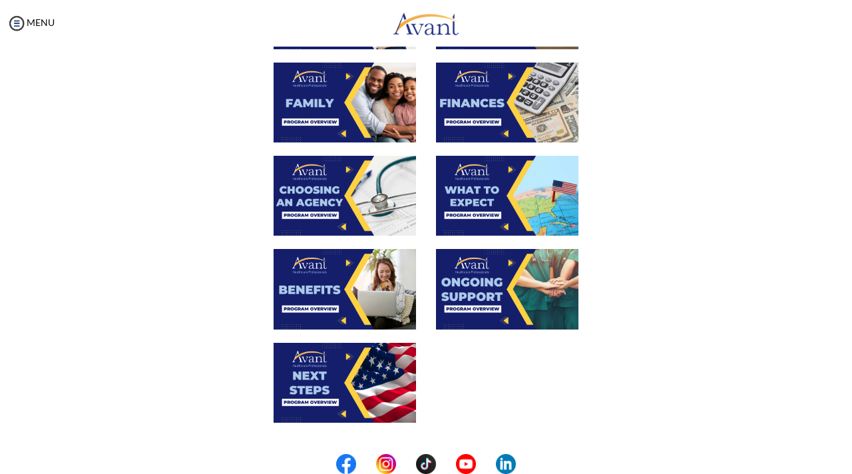
click at [475, 276] on img at bounding box center [507, 289] width 142 height 80
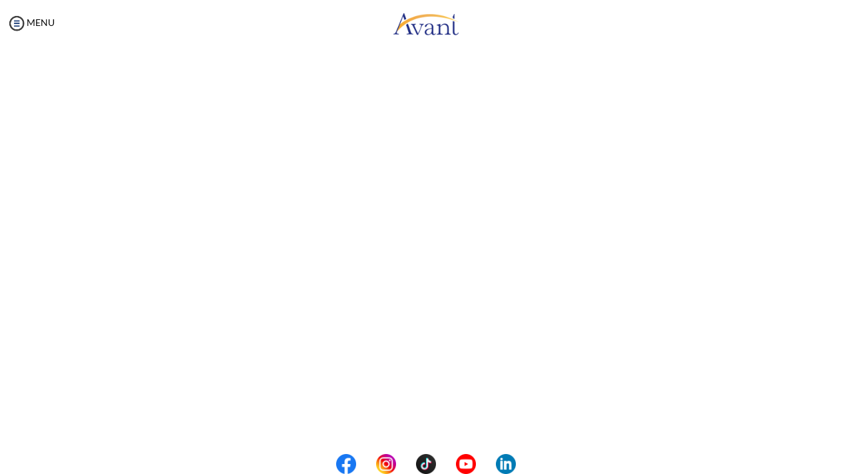
scroll to position [323, 0]
click at [372, 419] on body "Maintenance break. Please come back in 2 hours. MENU My Status What is the next…" at bounding box center [426, 237] width 852 height 474
click at [434, 425] on button "Back to Avant Video Library" at bounding box center [426, 418] width 131 height 21
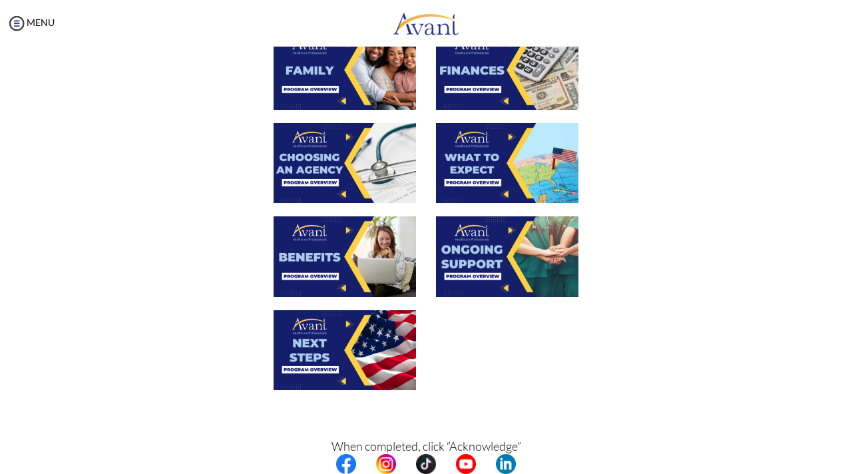
scroll to position [373, 0]
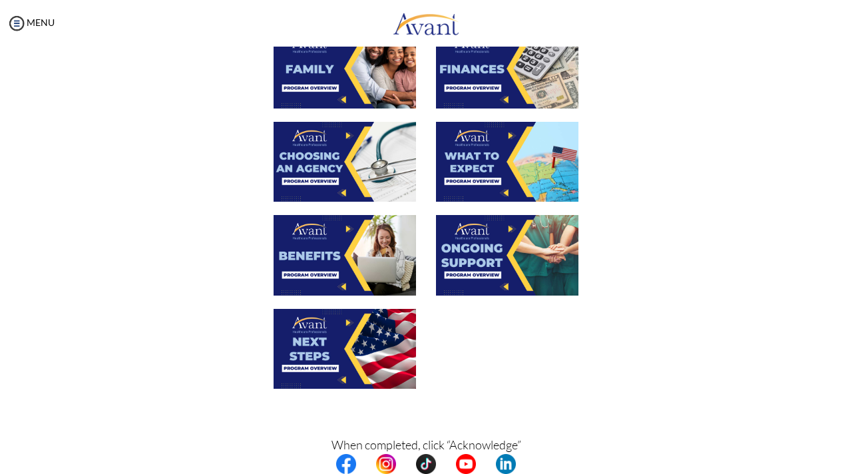
click at [351, 331] on img at bounding box center [345, 349] width 142 height 80
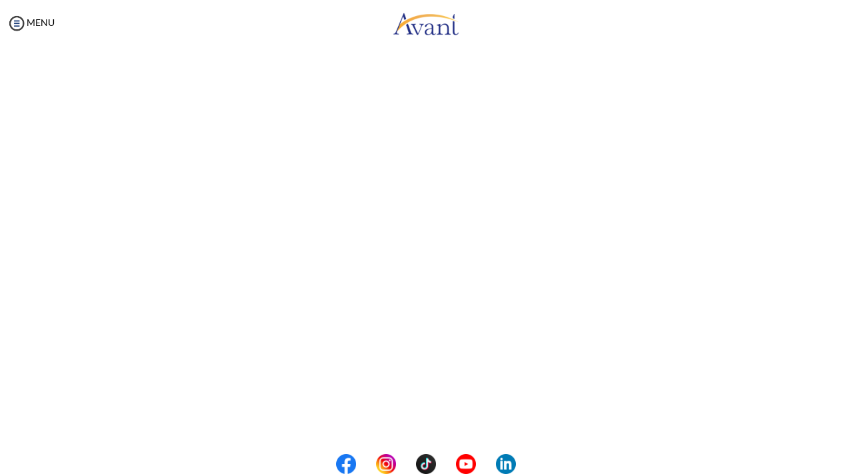
scroll to position [323, 0]
click at [423, 418] on body "Maintenance break. Please come back in 2 hours. MENU My Status What is the next…" at bounding box center [426, 237] width 852 height 474
click at [423, 418] on button "Back to Avant Video Library" at bounding box center [426, 418] width 131 height 21
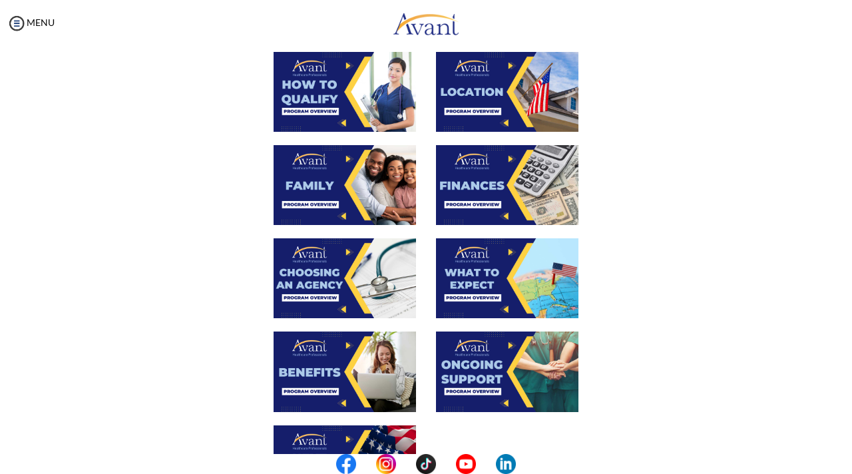
scroll to position [258, 0]
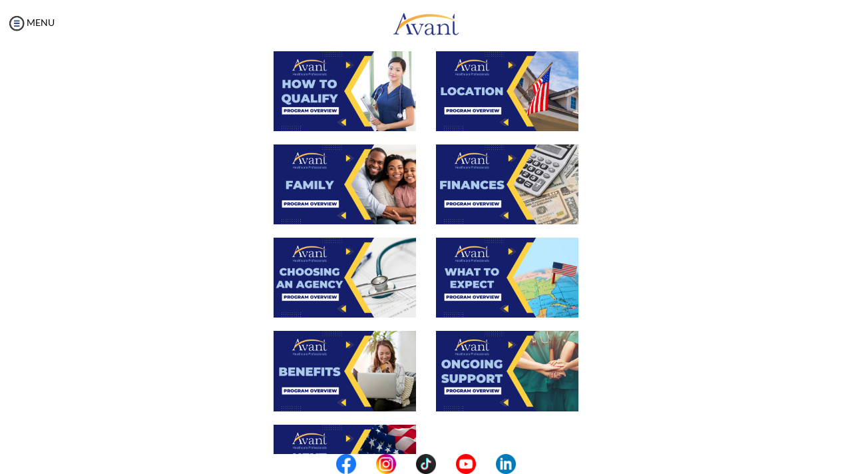
click at [480, 268] on img at bounding box center [507, 278] width 142 height 80
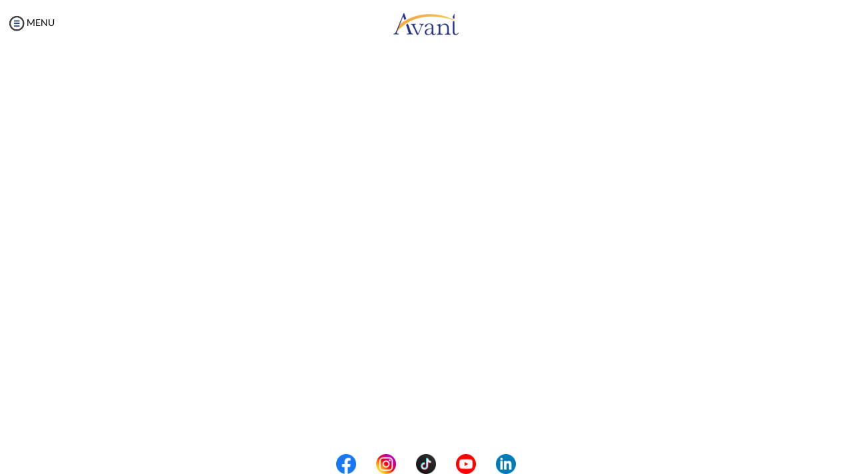
scroll to position [323, 0]
click at [418, 421] on body "Maintenance break. Please come back in 2 hours. MENU My Status What is the next…" at bounding box center [426, 237] width 852 height 474
click at [471, 413] on button "Back to Avant Video Library" at bounding box center [426, 418] width 131 height 21
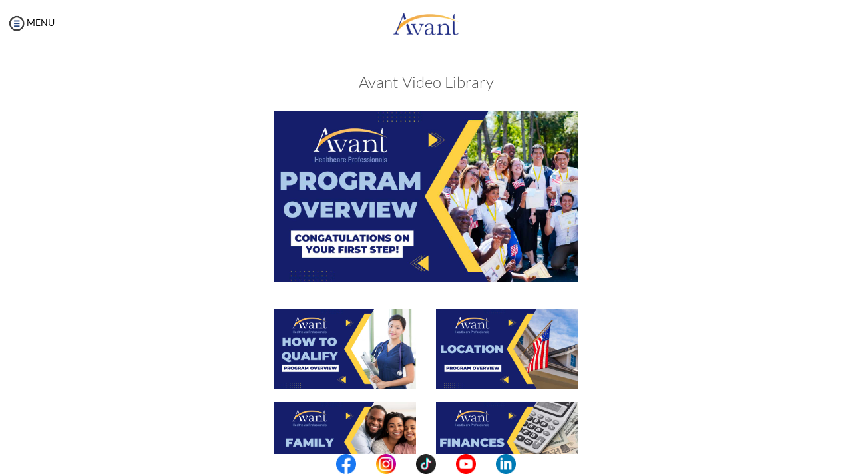
scroll to position [441, 0]
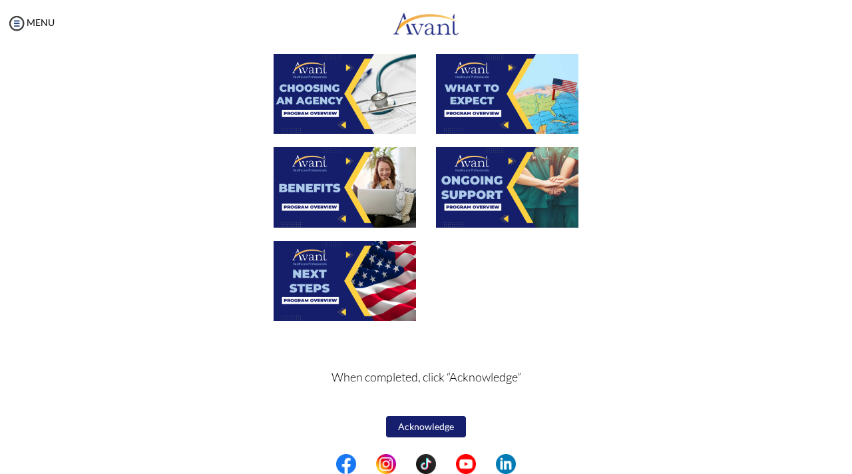
click at [433, 422] on button "Acknowledge" at bounding box center [426, 426] width 80 height 21
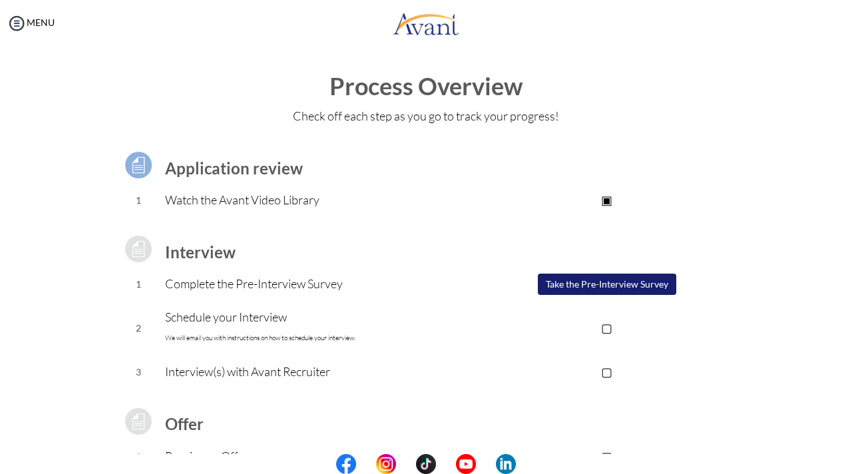
click at [562, 288] on button "Take the Pre-Interview Survey" at bounding box center [607, 284] width 138 height 21
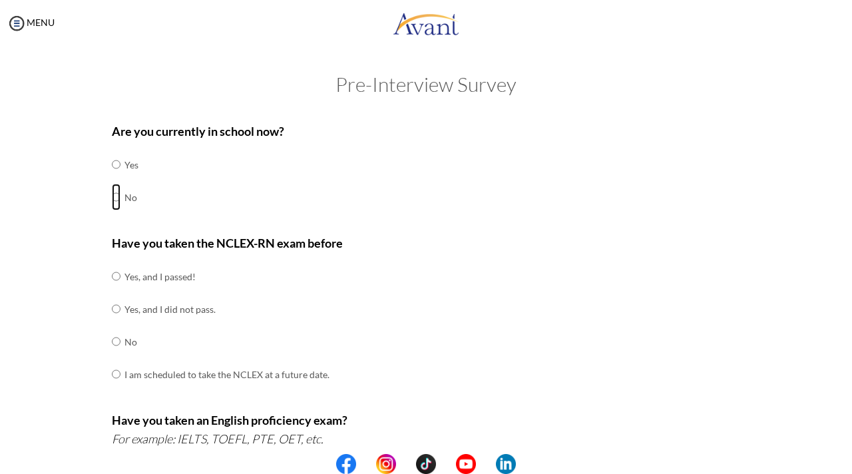
click at [114, 178] on input "radio" at bounding box center [116, 164] width 9 height 27
radio input "true"
click at [118, 275] on input "radio" at bounding box center [116, 276] width 9 height 27
radio input "true"
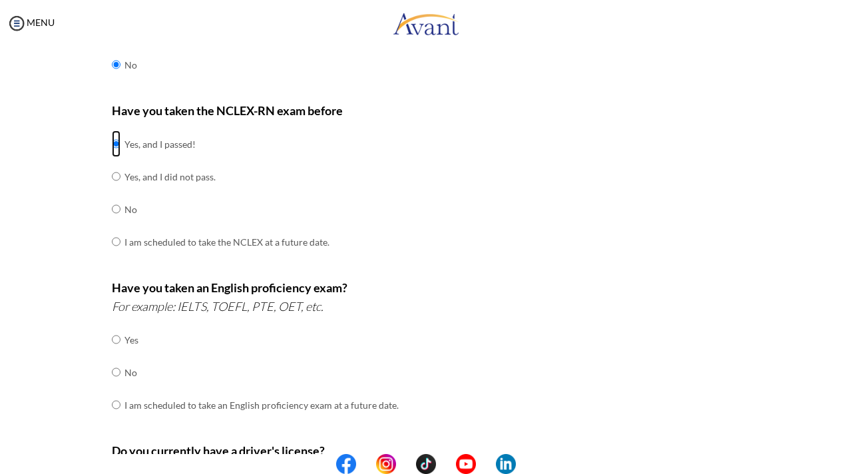
scroll to position [206, 0]
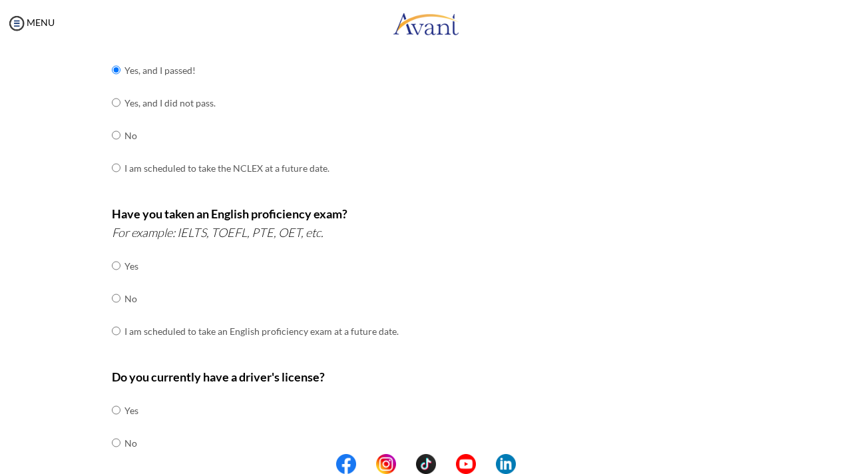
click at [117, 279] on input "radio" at bounding box center [116, 265] width 9 height 27
radio input "true"
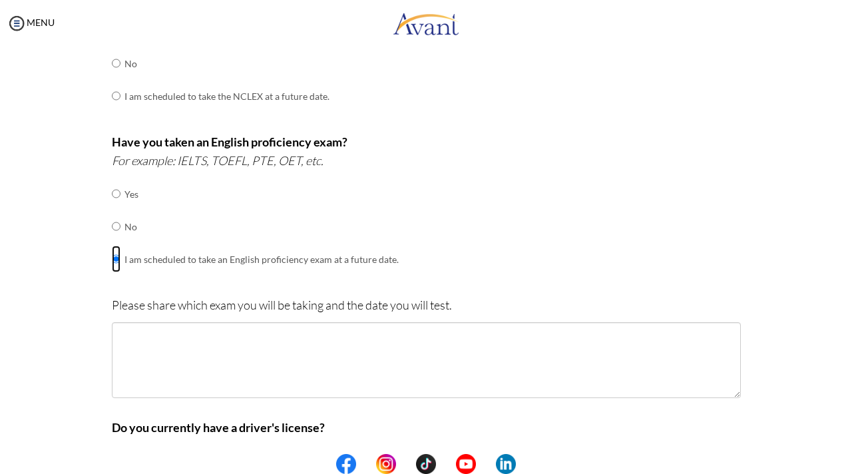
scroll to position [285, 0]
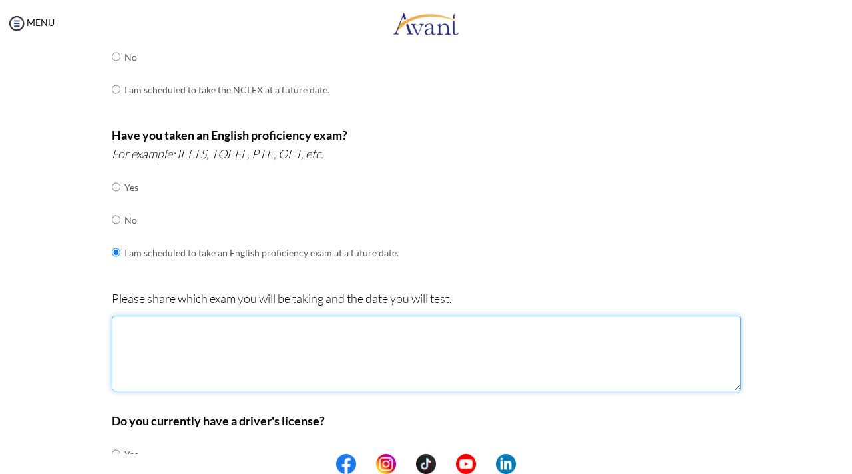
click at [221, 363] on textarea at bounding box center [426, 353] width 629 height 76
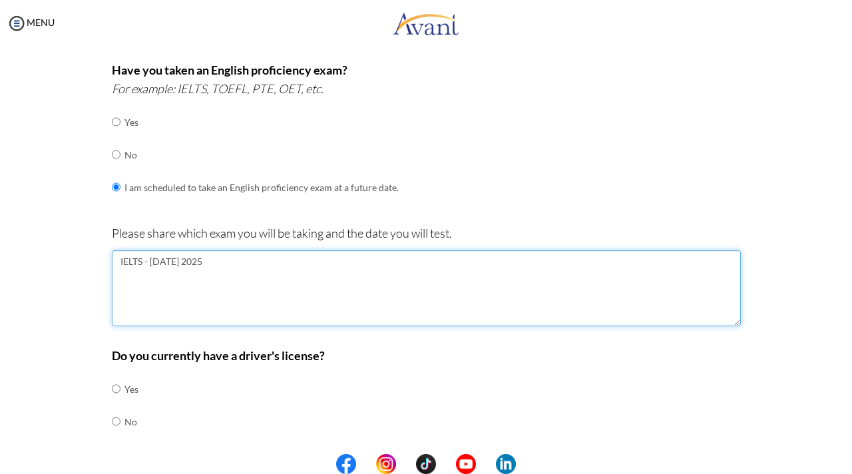
scroll to position [363, 0]
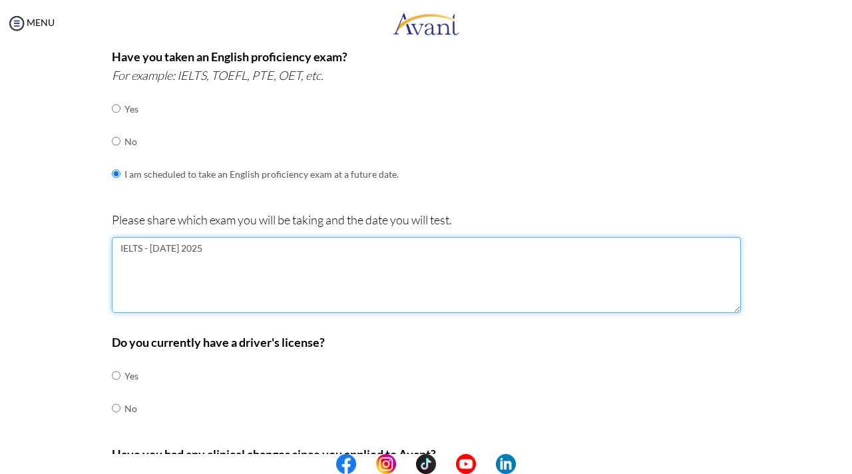
type textarea "IELTS - SEPTEMBER 26/27 2025"
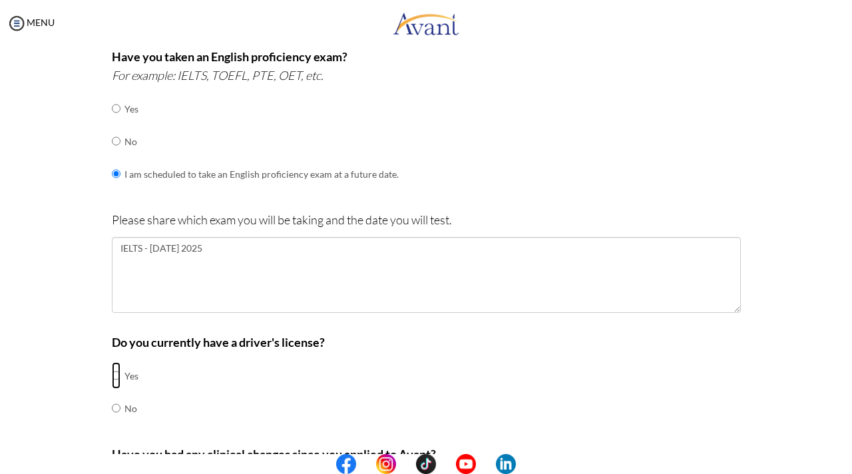
click at [117, 374] on input "radio" at bounding box center [116, 375] width 9 height 27
radio input "true"
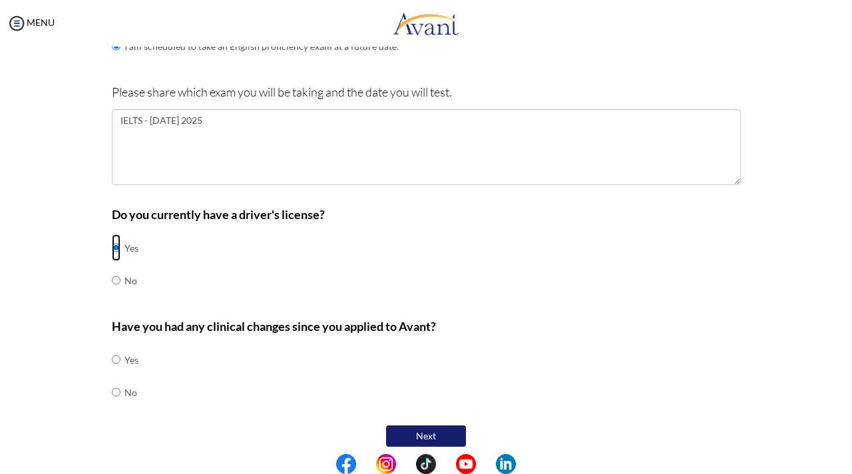
scroll to position [496, 0]
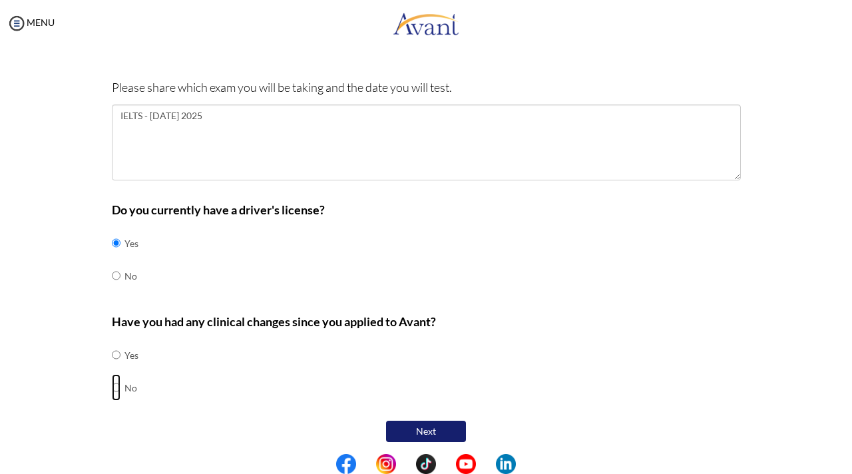
click at [116, 368] on input "radio" at bounding box center [116, 354] width 9 height 27
radio input "true"
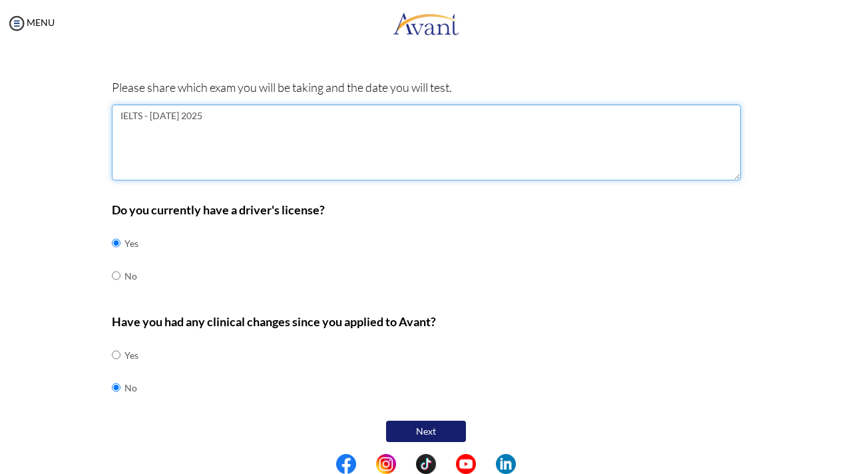
click at [201, 111] on textarea "IELTS - SEPTEMBER 26/27 2025" at bounding box center [426, 142] width 629 height 76
click at [423, 172] on textarea "IELTS - [DATE] 2025" at bounding box center [426, 142] width 629 height 76
type textarea "IELTS - [DATE] 2025"
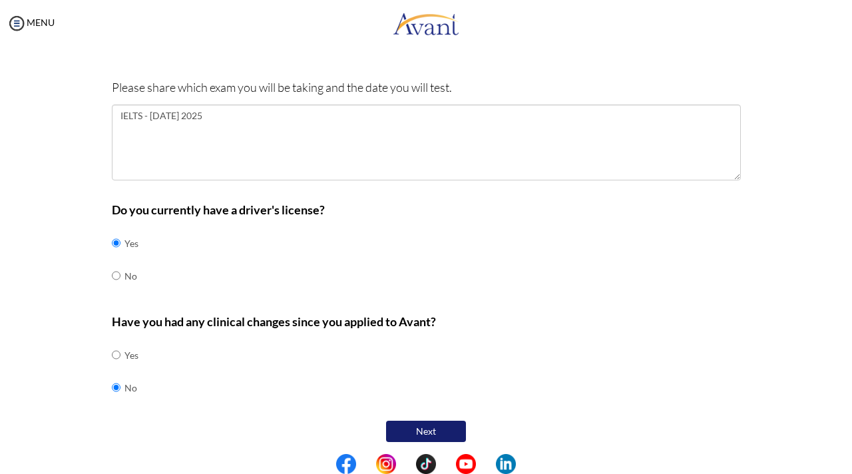
click at [429, 431] on button "Next" at bounding box center [426, 431] width 80 height 21
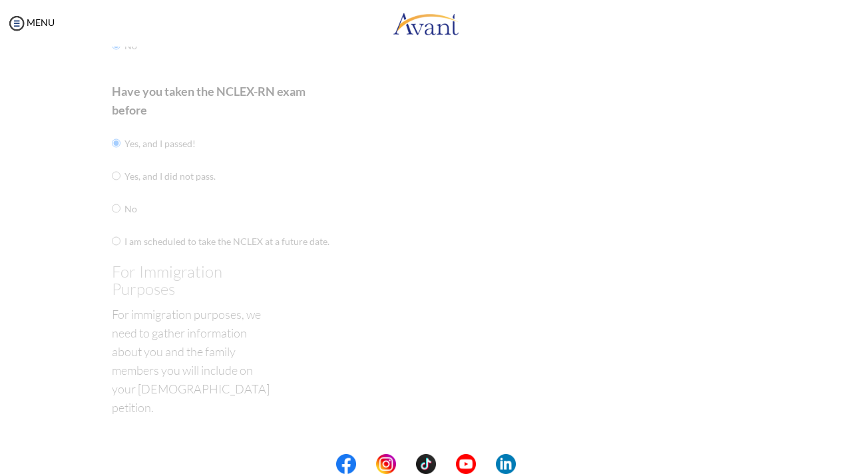
scroll to position [27, 0]
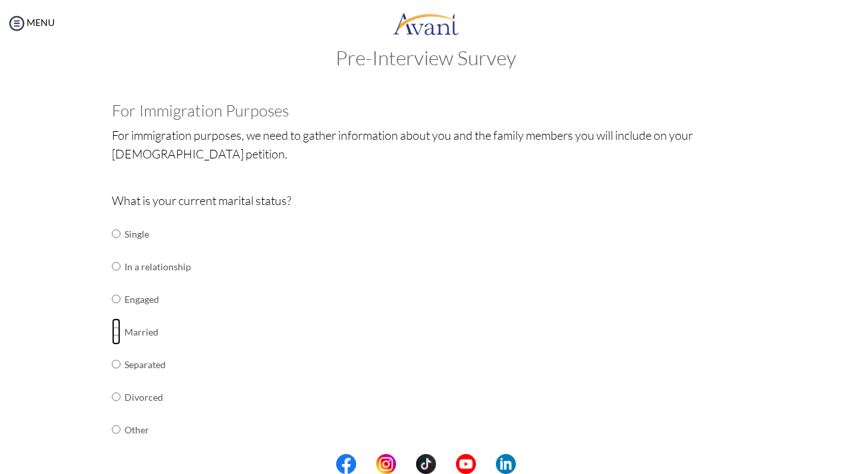
click at [116, 247] on input "radio" at bounding box center [116, 233] width 9 height 27
radio input "true"
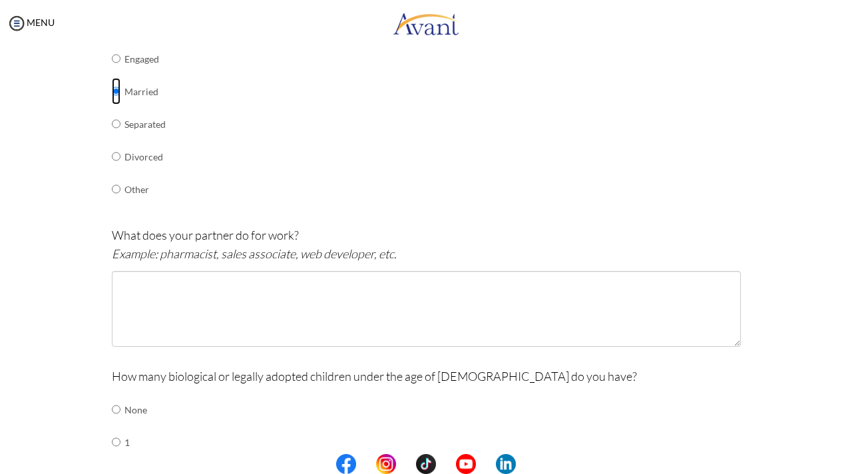
scroll to position [269, 0]
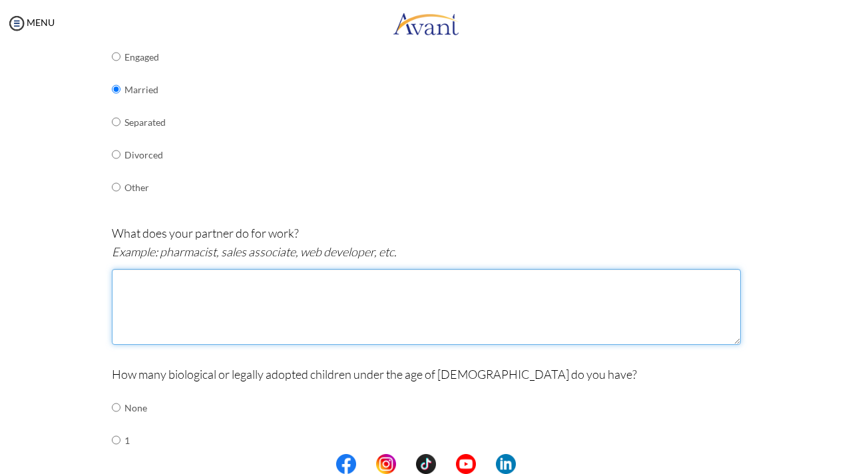
click at [234, 280] on textarea at bounding box center [426, 307] width 629 height 76
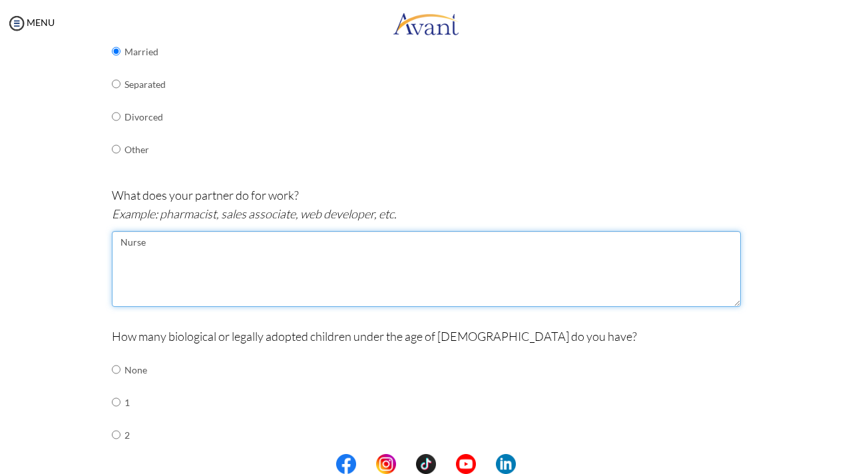
scroll to position [311, 0]
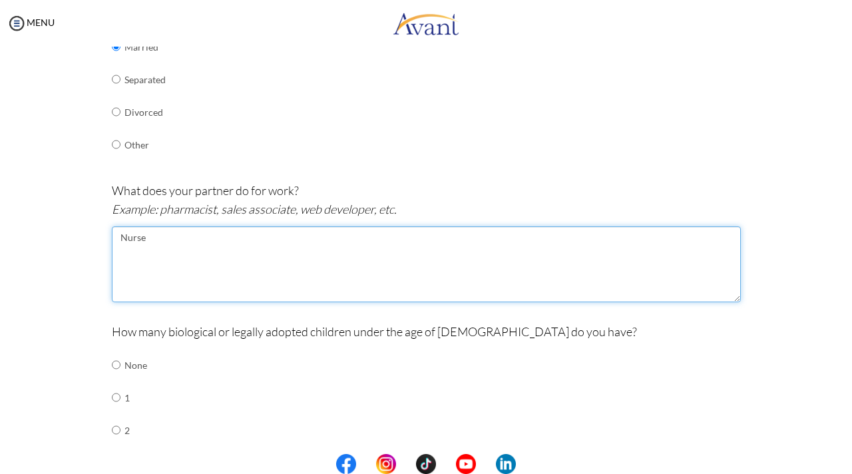
type textarea "Nurse"
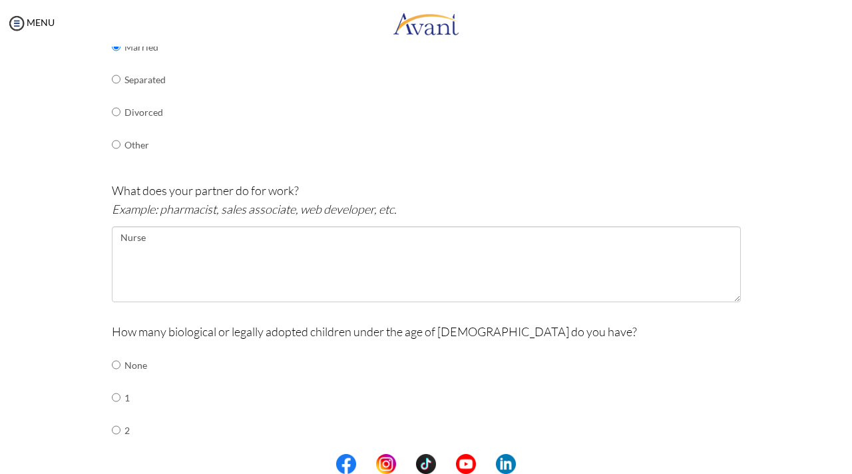
click at [138, 431] on td "2" at bounding box center [144, 430] width 41 height 33
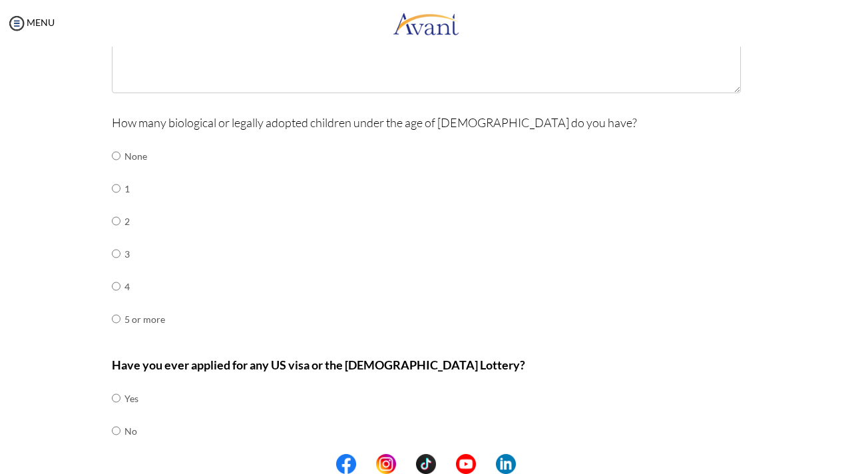
scroll to position [524, 0]
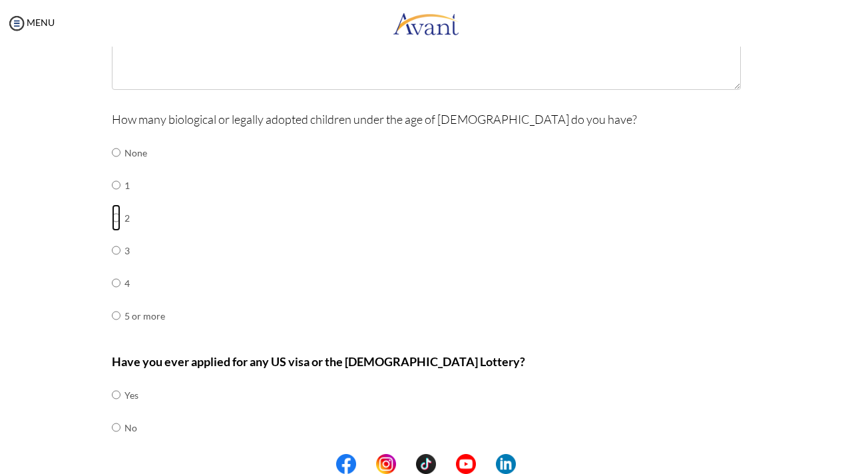
click at [117, 166] on input "radio" at bounding box center [116, 152] width 9 height 27
radio input "true"
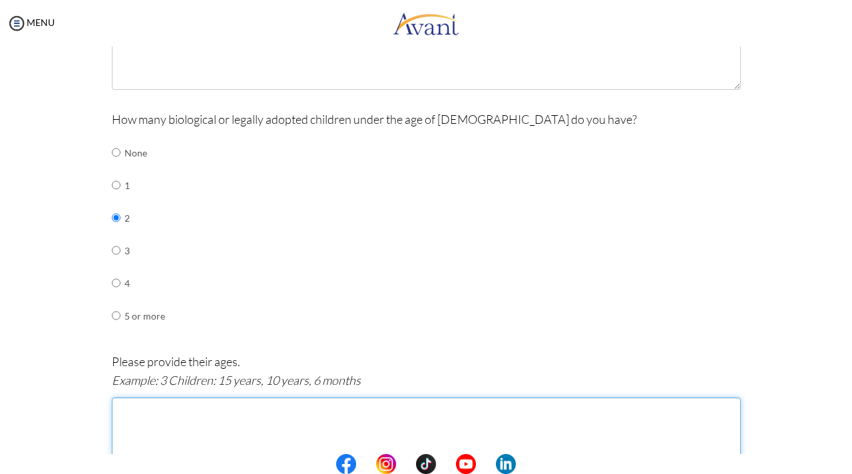
click at [188, 407] on textarea at bounding box center [426, 435] width 629 height 76
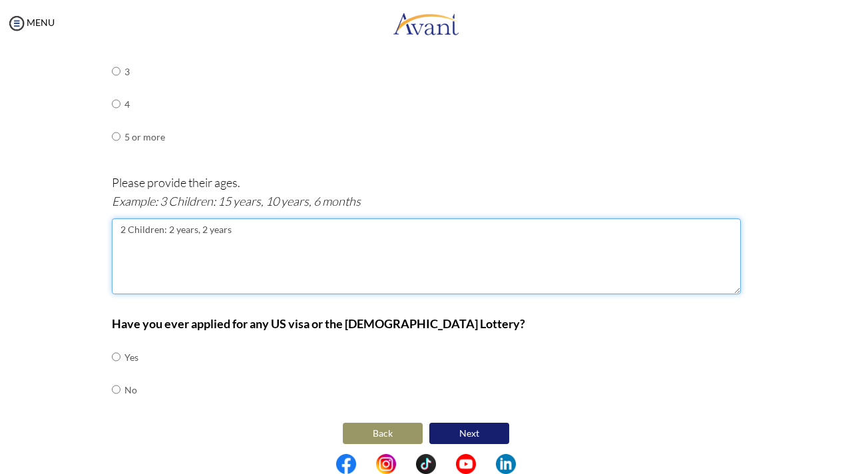
scroll to position [705, 0]
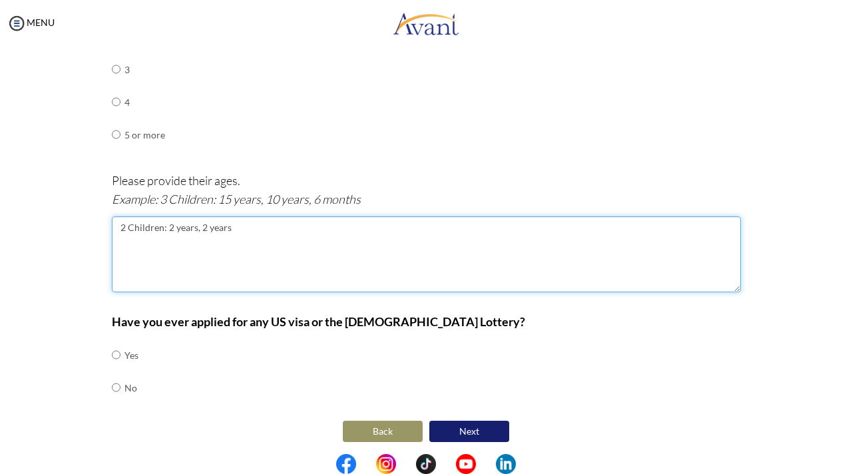
type textarea "2 Children: 2 years, 2 years"
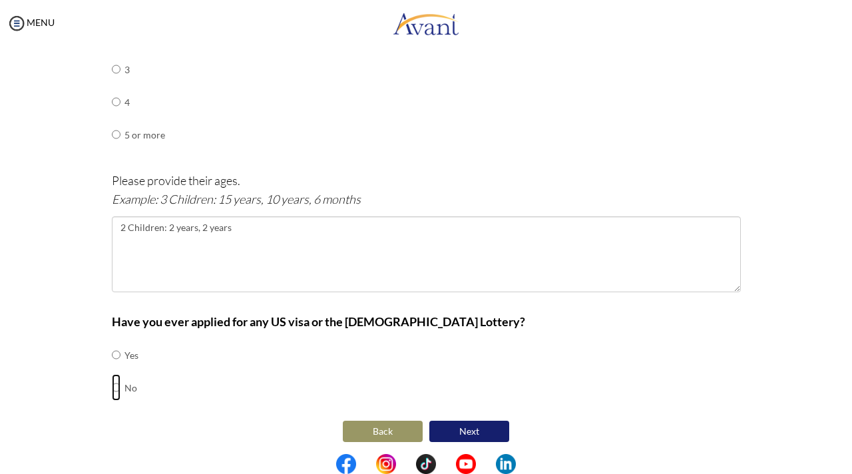
click at [115, 368] on input "radio" at bounding box center [116, 354] width 9 height 27
radio input "true"
click at [452, 423] on button "Next" at bounding box center [469, 431] width 80 height 21
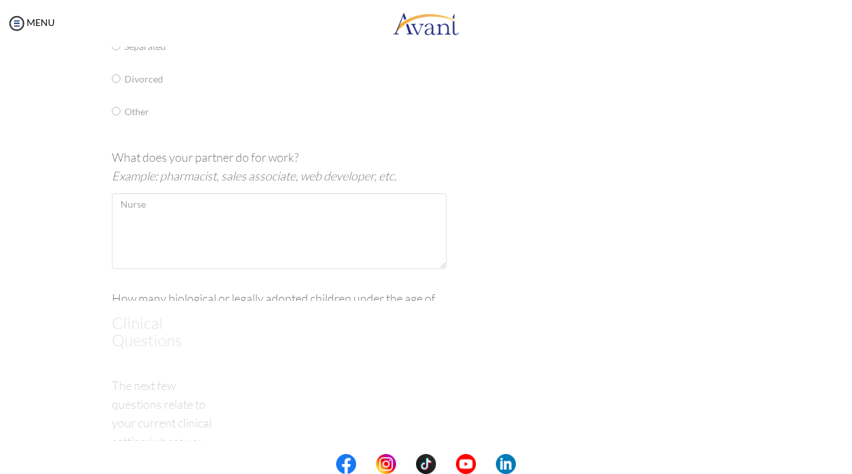
scroll to position [27, 0]
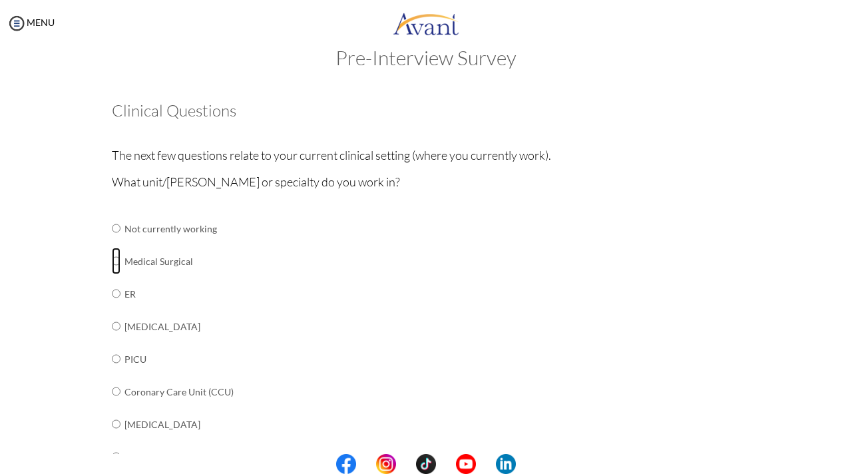
click at [117, 242] on input "radio" at bounding box center [116, 228] width 9 height 27
radio input "true"
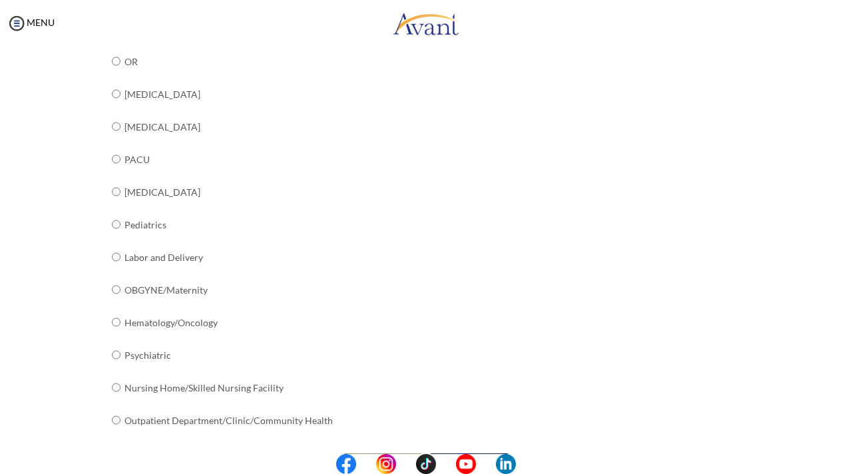
scroll to position [485, 0]
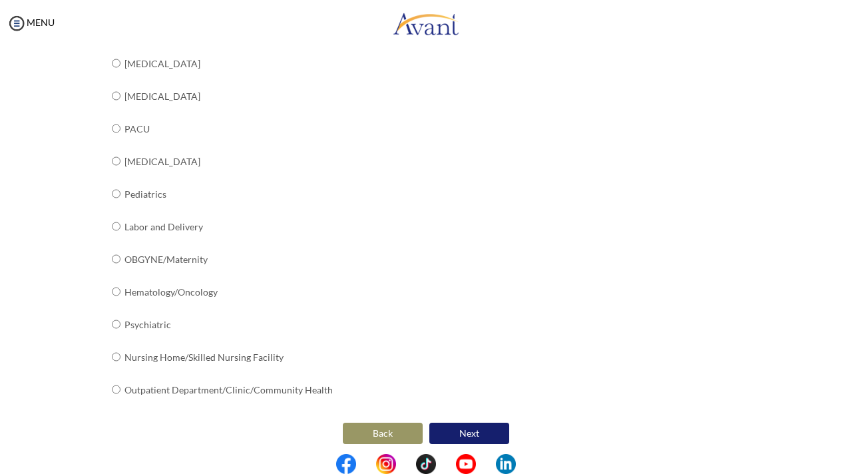
click at [488, 427] on button "Next" at bounding box center [469, 433] width 80 height 21
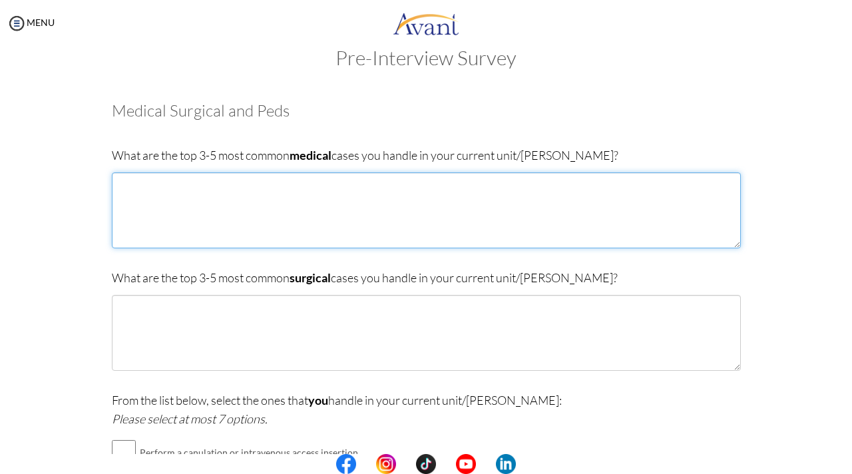
click at [293, 213] on textarea at bounding box center [426, 210] width 629 height 76
type textarea "1. [MEDICAL_DATA] 2. [MEDICAL_DATA] Mellitus 3. [MEDICAL_DATA] 4. Stroke 5. [GE…"
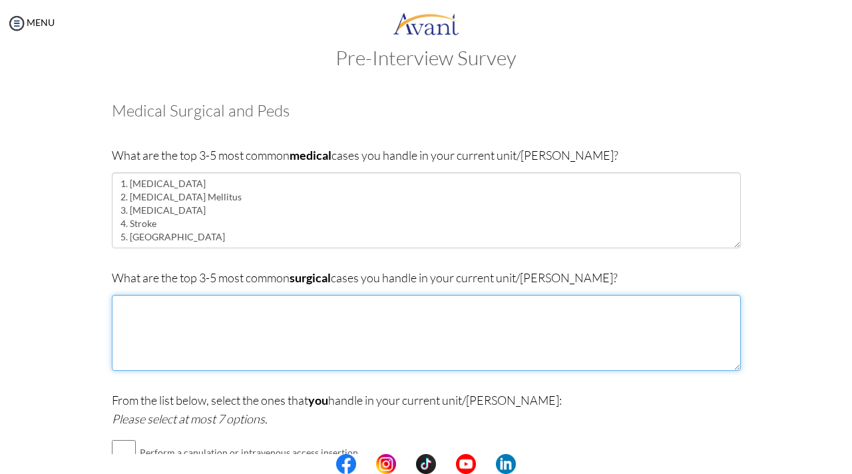
click at [234, 319] on textarea at bounding box center [426, 333] width 629 height 76
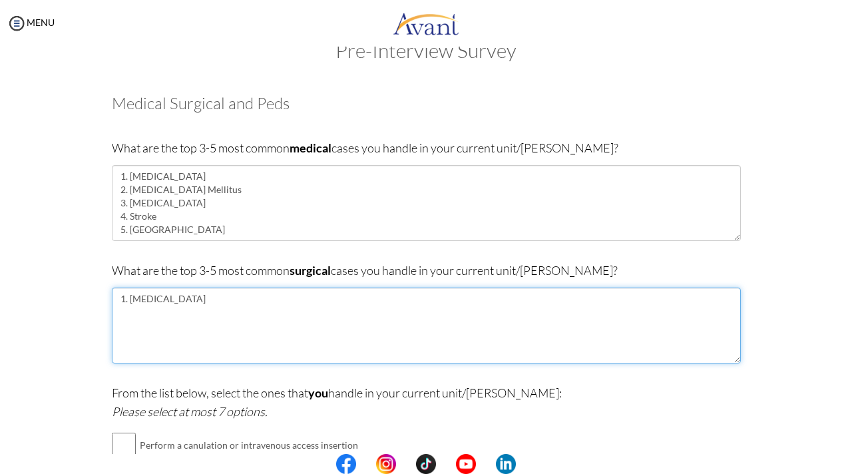
scroll to position [41, 0]
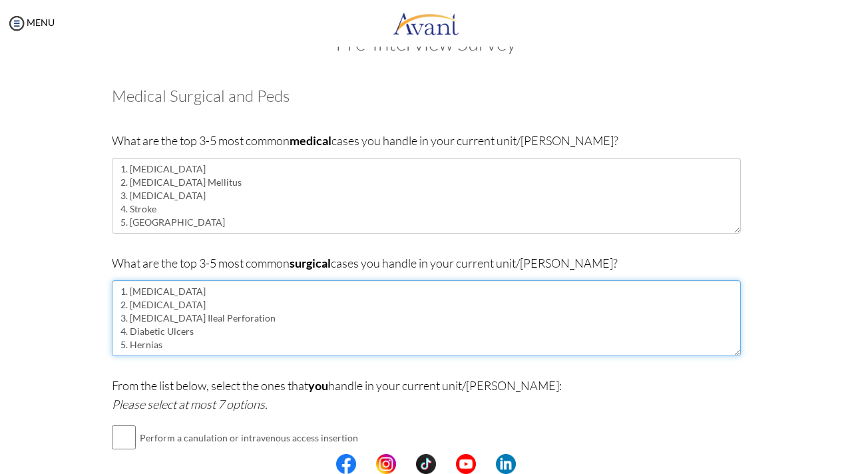
click at [129, 343] on textarea "1. Appendicitis 2. Intestinal Obstruction 3. Typhoid Ileal Perforation 4. Diabe…" at bounding box center [426, 318] width 629 height 76
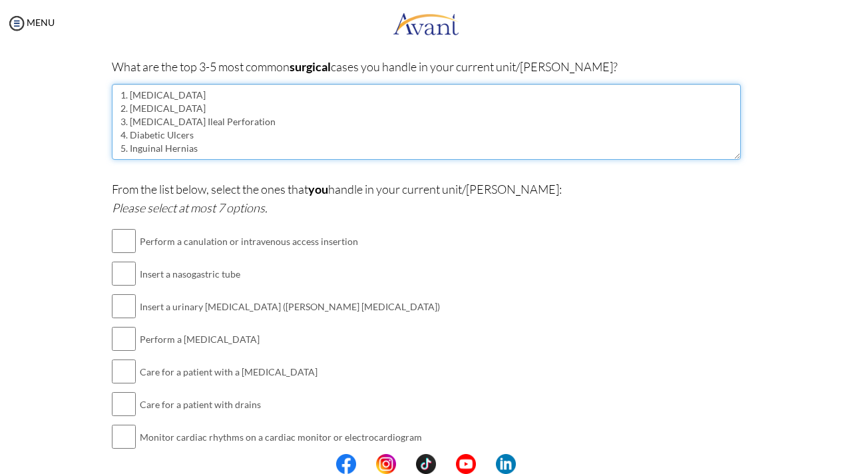
scroll to position [242, 0]
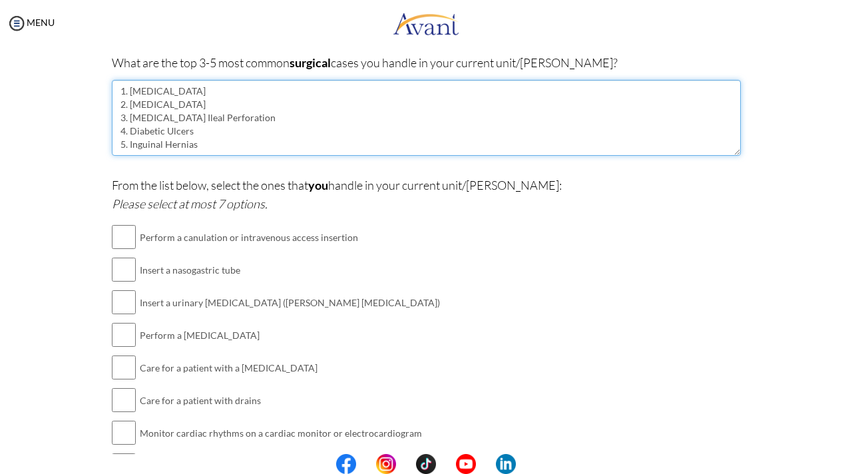
type textarea "1. [MEDICAL_DATA] 2. [MEDICAL_DATA] 3. [MEDICAL_DATA] Ileal Perforation 4. Diab…"
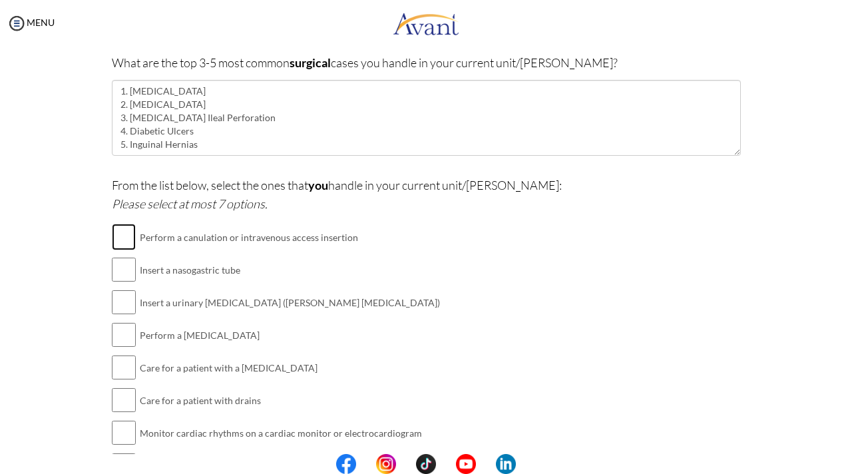
click at [129, 238] on input "checkbox" at bounding box center [124, 237] width 24 height 27
checkbox input "true"
click at [125, 277] on input "checkbox" at bounding box center [124, 269] width 24 height 27
checkbox input "true"
click at [129, 302] on input "checkbox" at bounding box center [124, 302] width 24 height 27
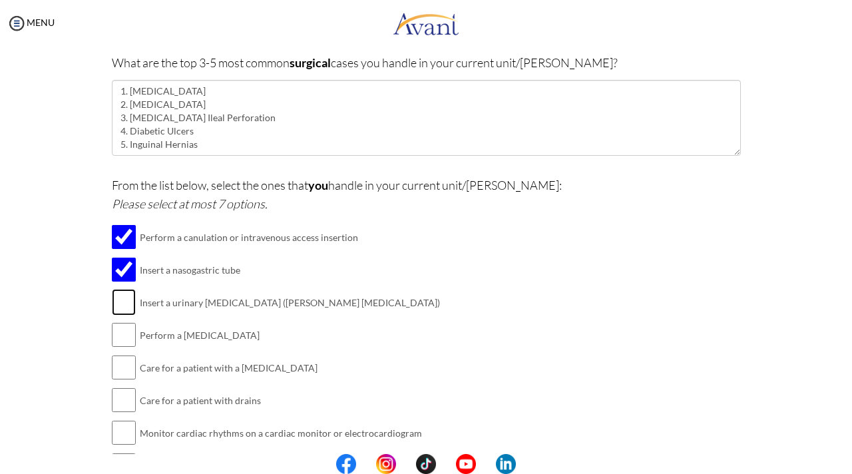
checkbox input "true"
click at [126, 341] on input "checkbox" at bounding box center [124, 334] width 24 height 27
checkbox input "true"
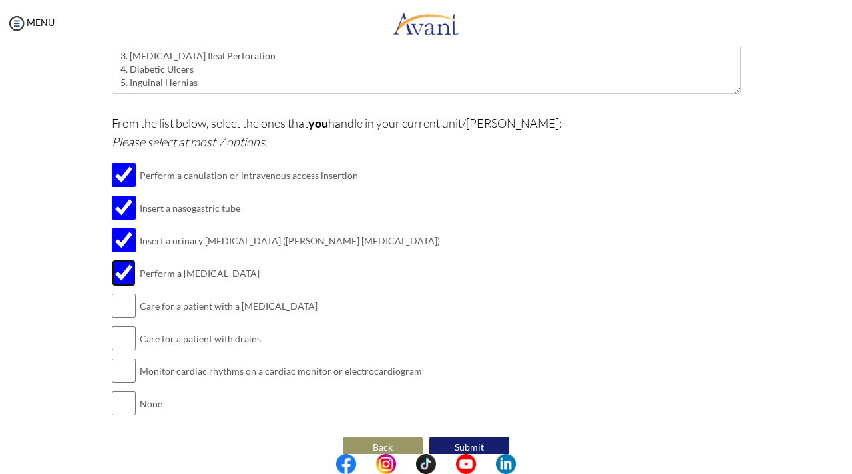
scroll to position [310, 0]
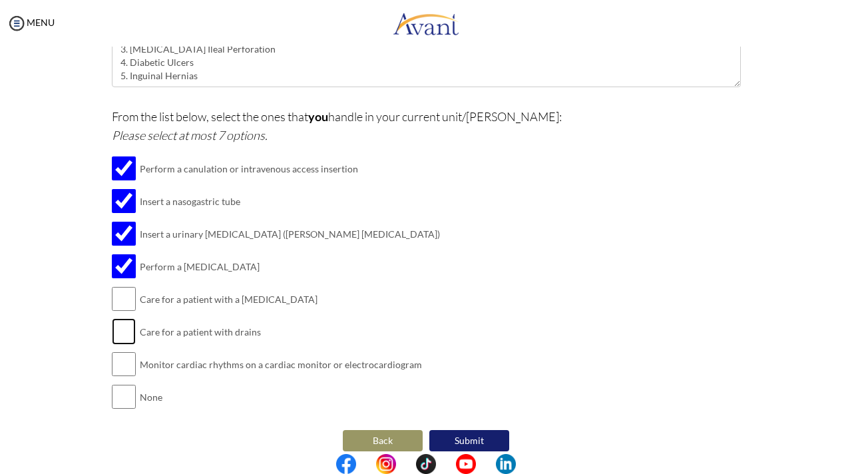
click at [133, 331] on input "checkbox" at bounding box center [124, 331] width 24 height 27
checkbox input "true"
click at [130, 364] on input "checkbox" at bounding box center [124, 364] width 24 height 27
checkbox input "true"
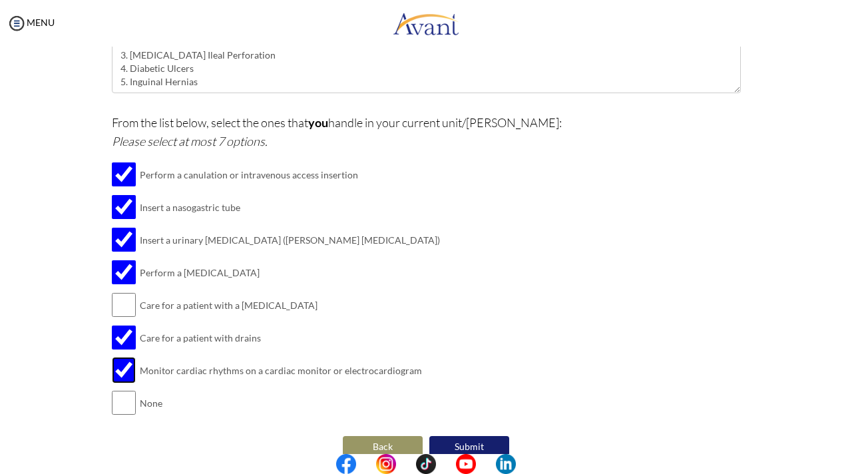
scroll to position [321, 0]
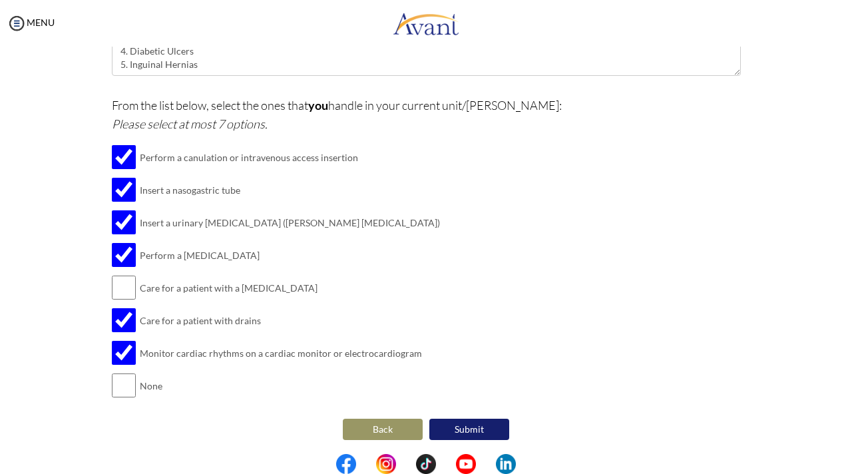
click at [461, 424] on button "Submit" at bounding box center [469, 429] width 80 height 21
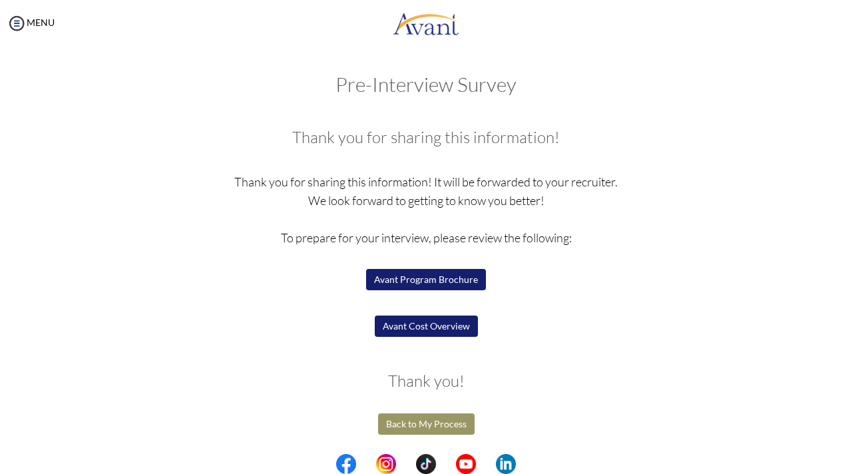
click at [435, 280] on button "Avant Program Brochure" at bounding box center [426, 279] width 120 height 21
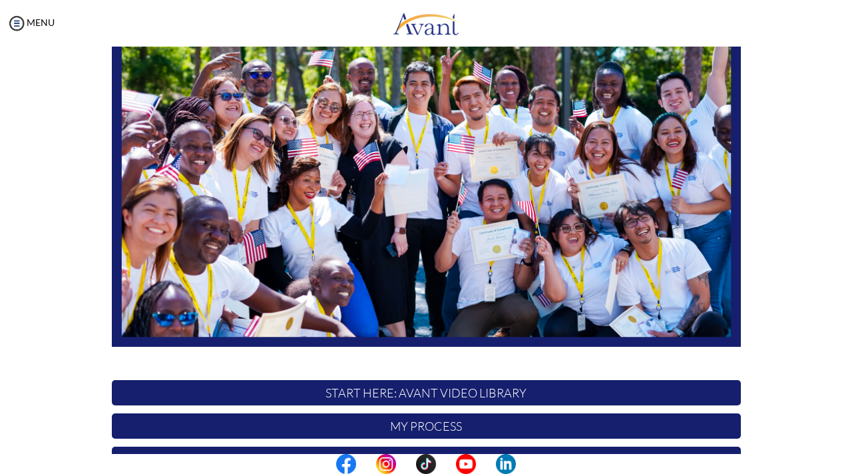
scroll to position [266, 0]
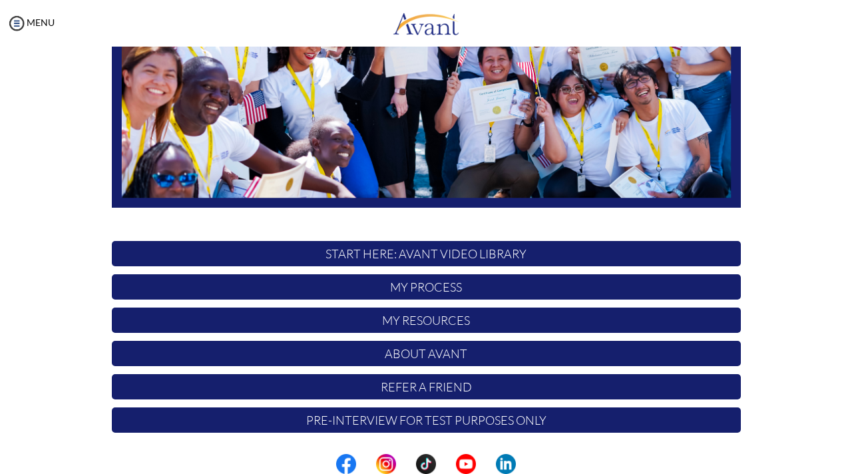
click at [421, 427] on p "Pre-Interview for test purposes only" at bounding box center [426, 419] width 629 height 25
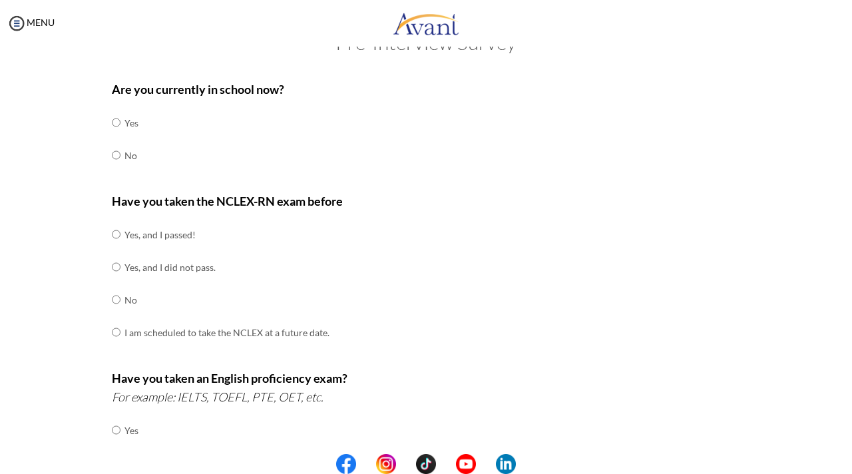
scroll to position [0, 0]
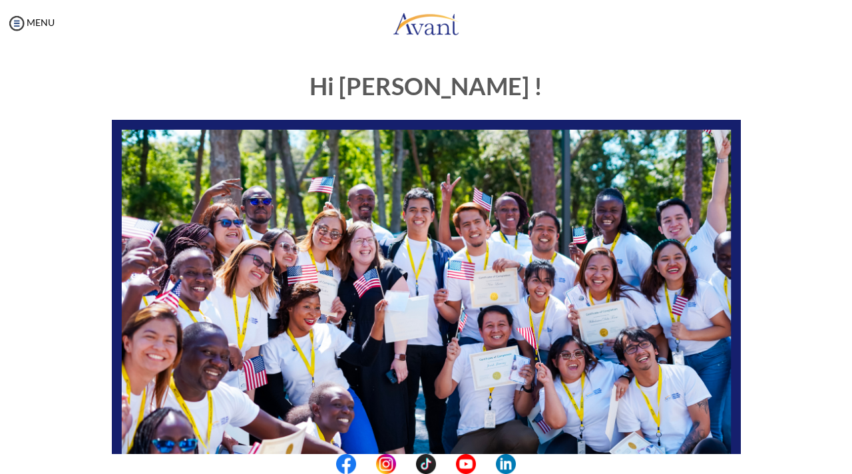
scroll to position [266, 0]
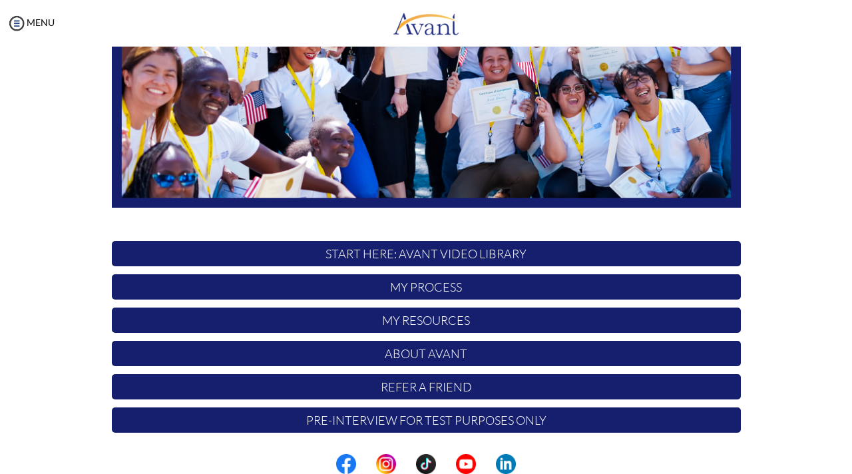
click at [436, 328] on p "My Resources" at bounding box center [426, 319] width 629 height 25
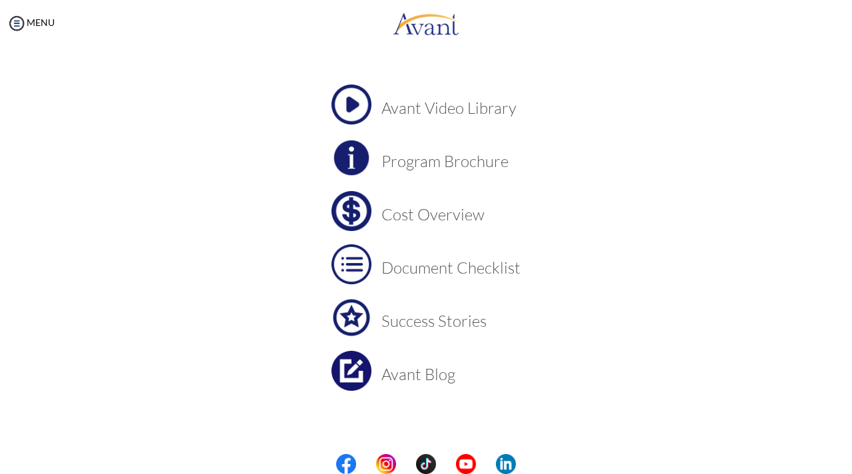
scroll to position [64, 0]
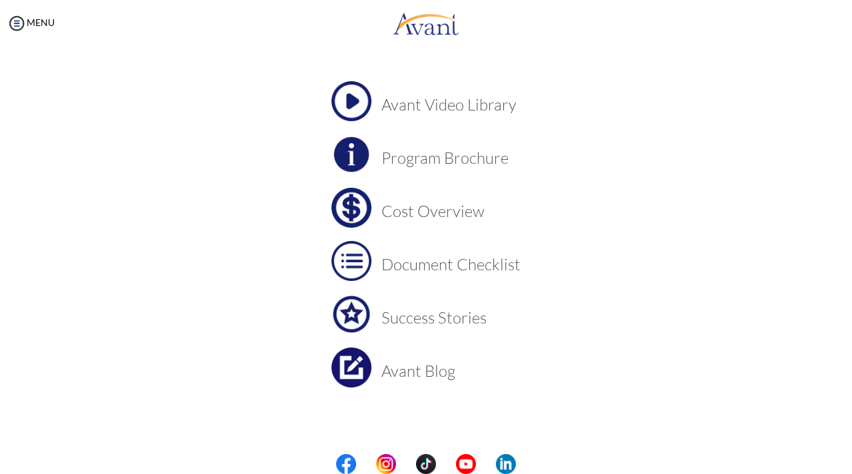
click at [361, 216] on img at bounding box center [351, 208] width 40 height 40
click at [359, 157] on img at bounding box center [351, 154] width 40 height 40
click at [349, 200] on img at bounding box center [351, 208] width 40 height 40
click at [357, 261] on img at bounding box center [351, 261] width 40 height 40
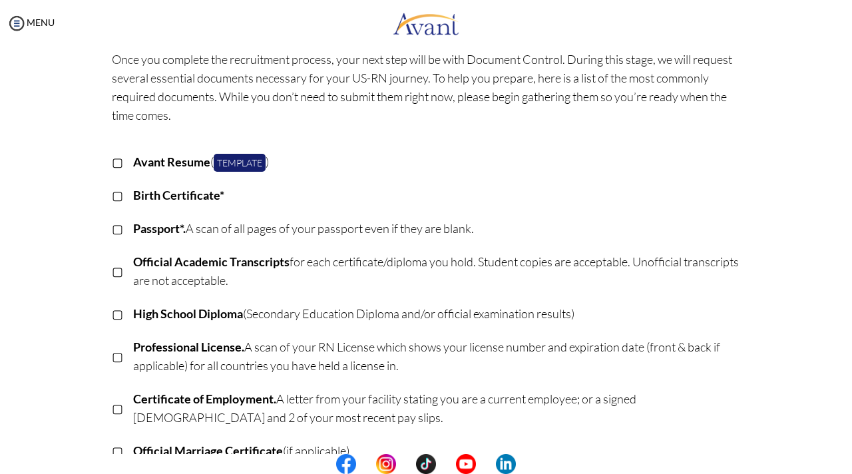
scroll to position [68, 0]
click at [234, 163] on link "Template" at bounding box center [240, 162] width 52 height 18
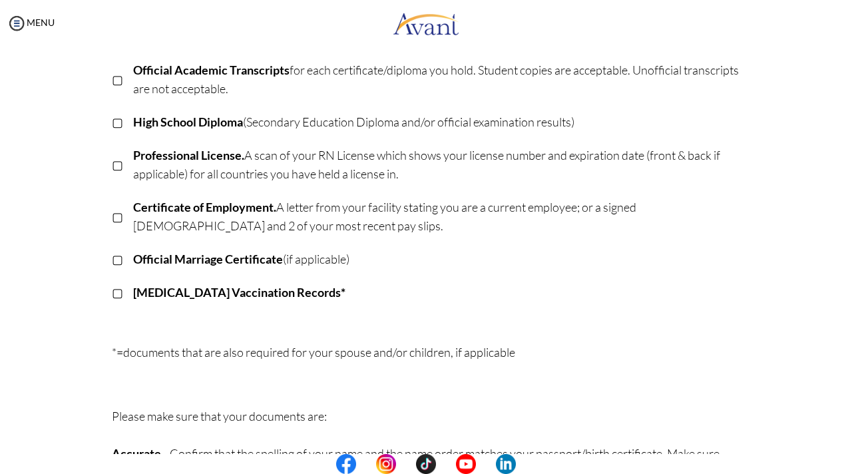
scroll to position [209, 0]
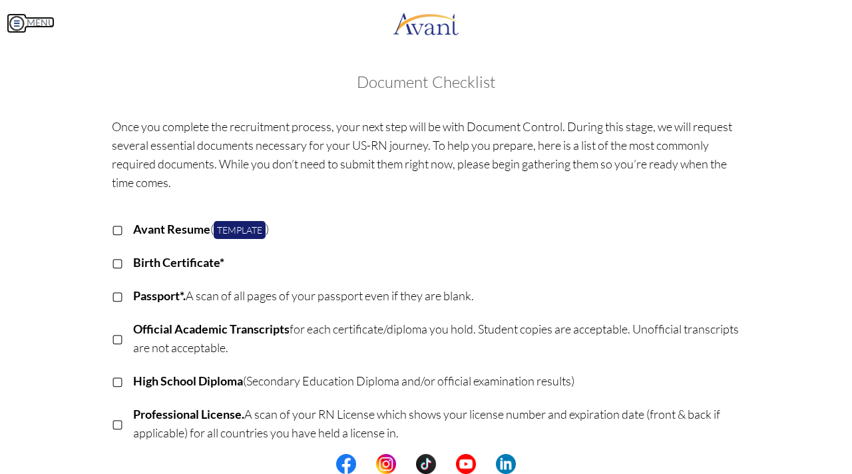
click at [20, 24] on img at bounding box center [17, 23] width 20 height 20
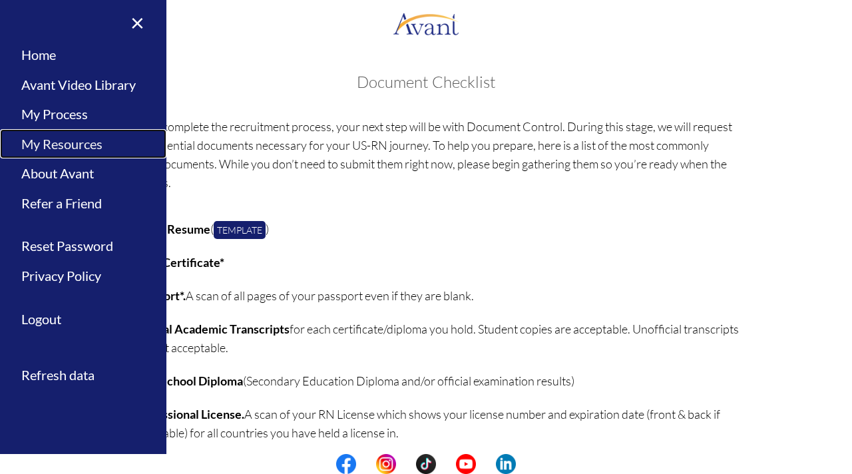
click at [93, 145] on link "My Resources" at bounding box center [83, 144] width 166 height 30
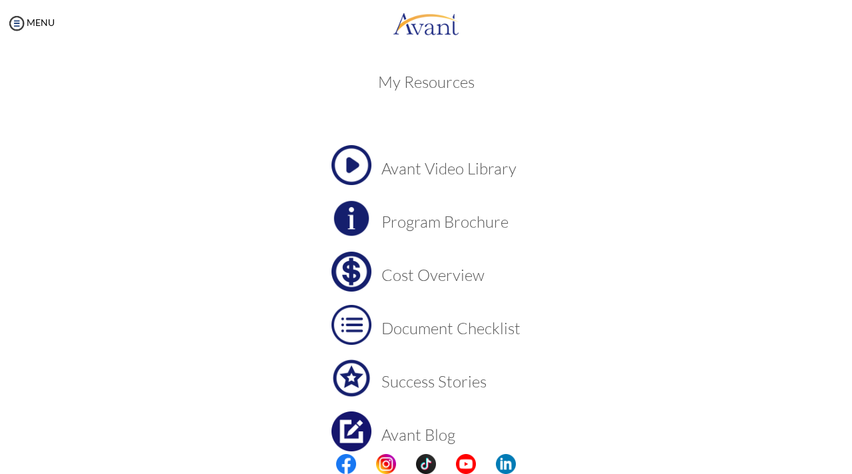
scroll to position [64, 0]
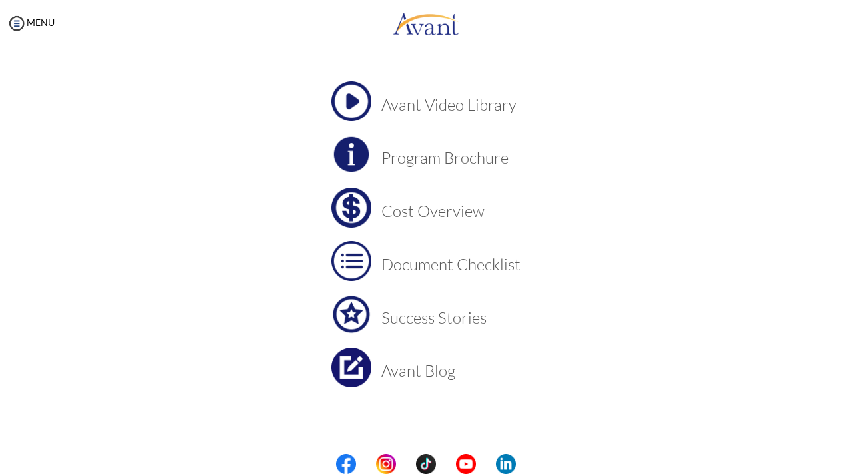
click at [395, 319] on h3 "Success Stories" at bounding box center [450, 317] width 139 height 17
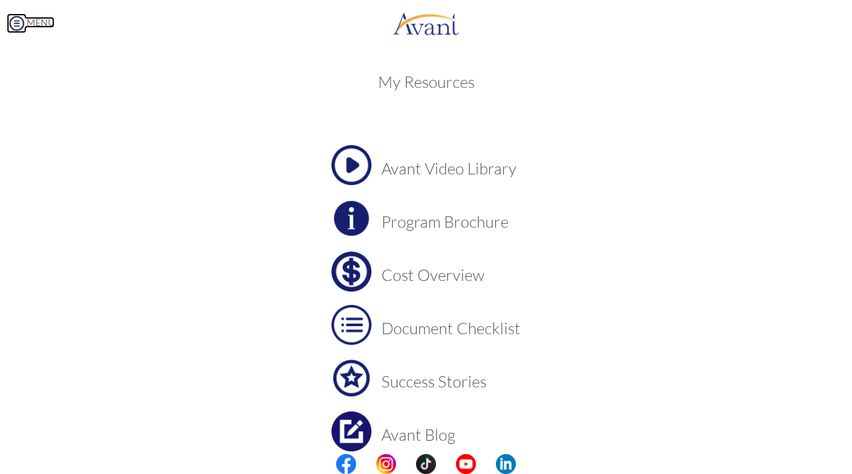
click at [47, 25] on link "MENU" at bounding box center [31, 22] width 48 height 11
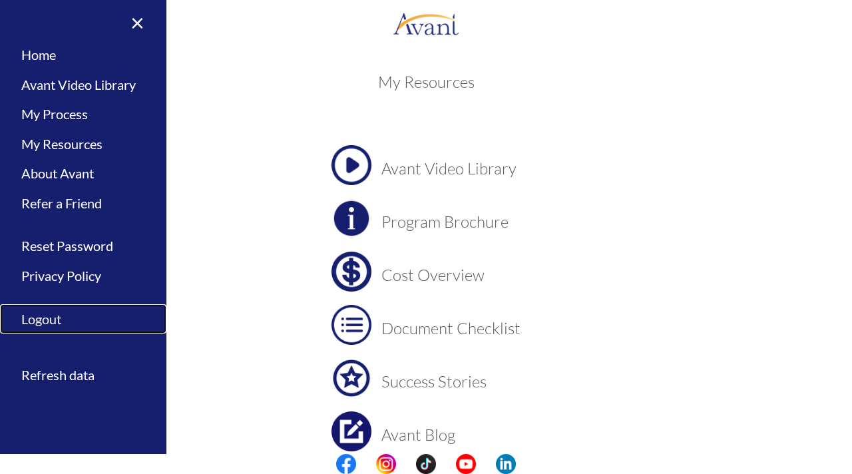
click at [54, 317] on link "Logout" at bounding box center [83, 319] width 166 height 30
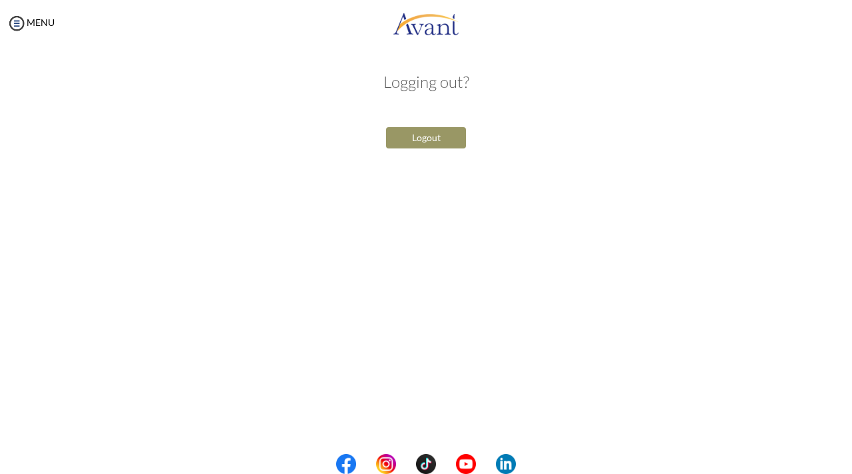
click at [404, 138] on button "Logout" at bounding box center [426, 137] width 80 height 21
